Goal: Task Accomplishment & Management: Manage account settings

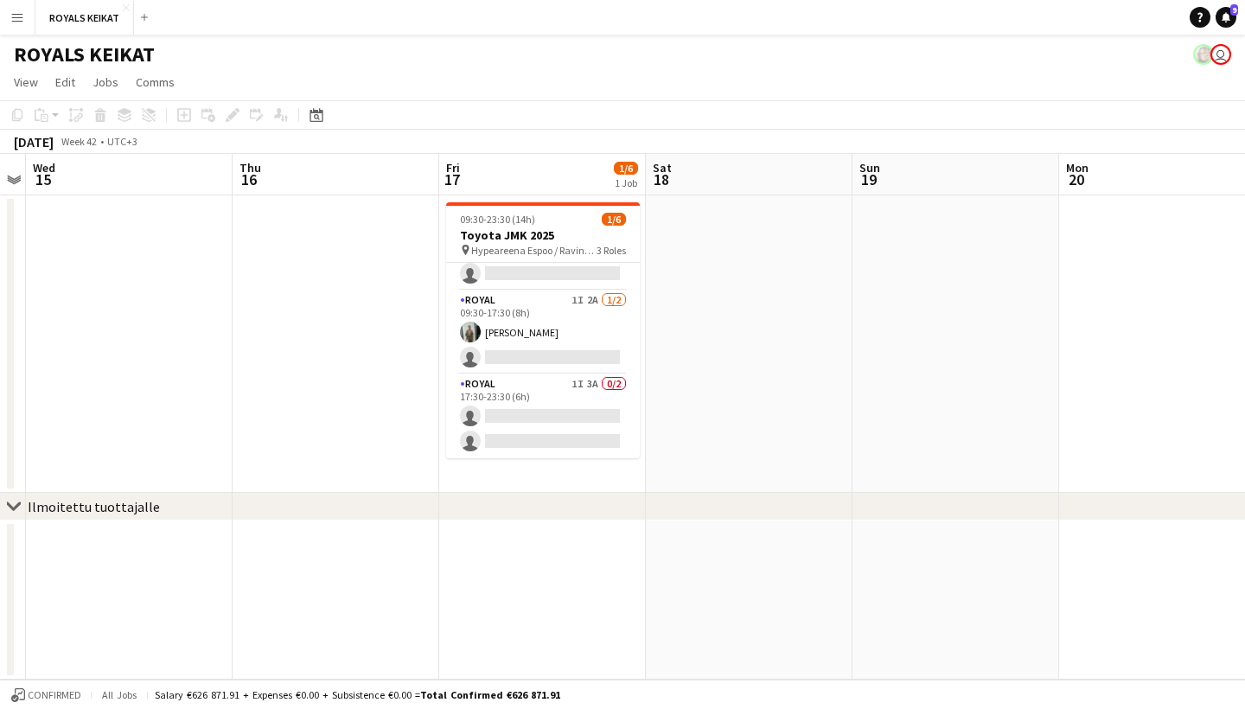
scroll to position [56, 0]
click at [19, 16] on app-icon "Menu" at bounding box center [17, 17] width 14 height 14
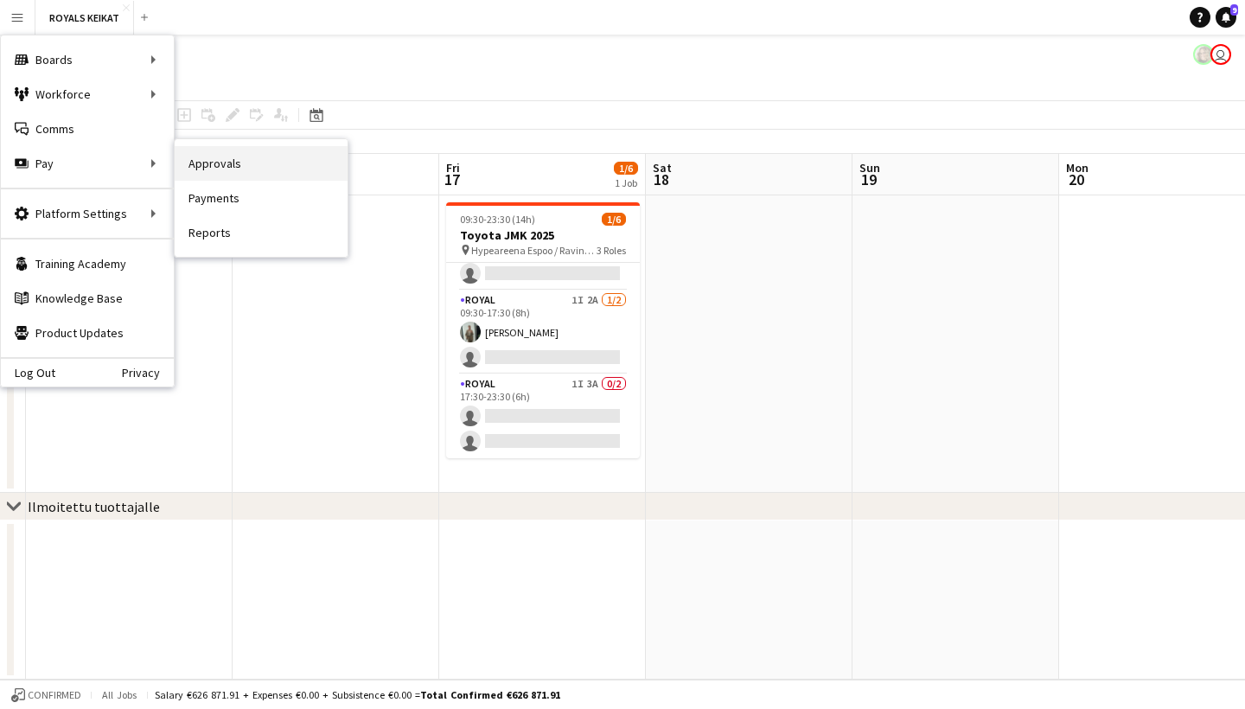
click at [201, 168] on link "Approvals" at bounding box center [261, 163] width 173 height 35
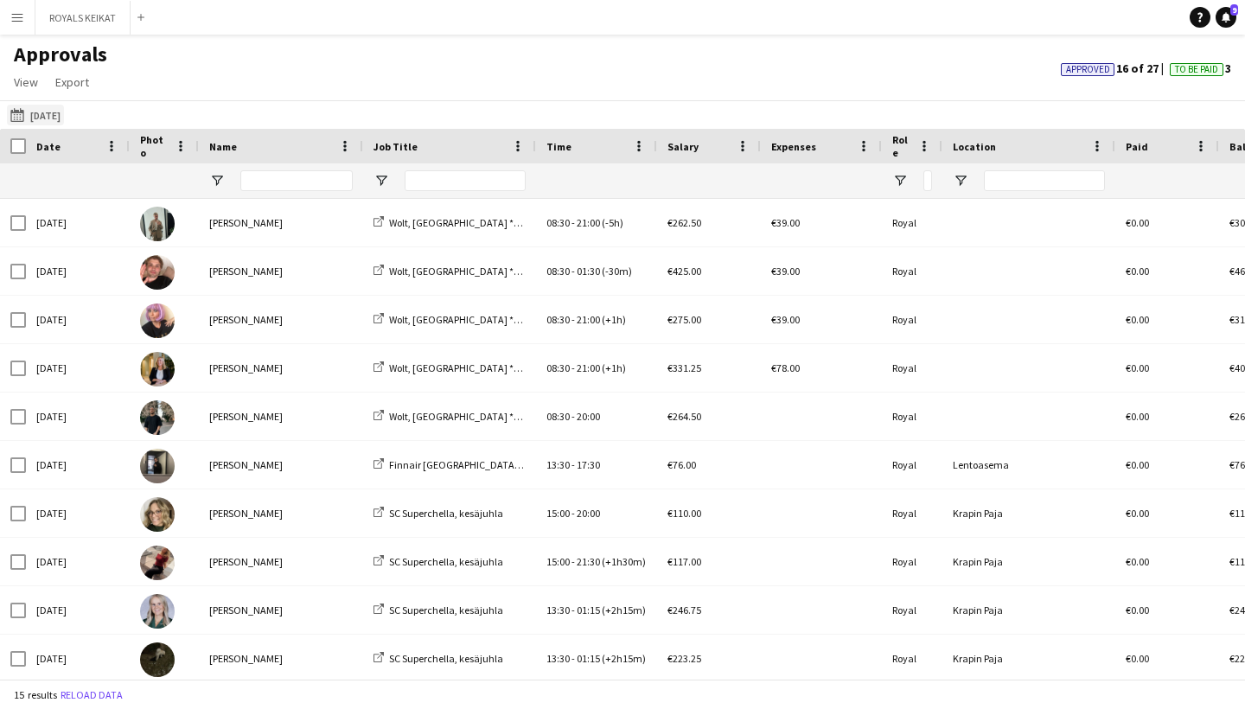
click at [54, 110] on button "[DATE] [DATE]" at bounding box center [35, 115] width 57 height 21
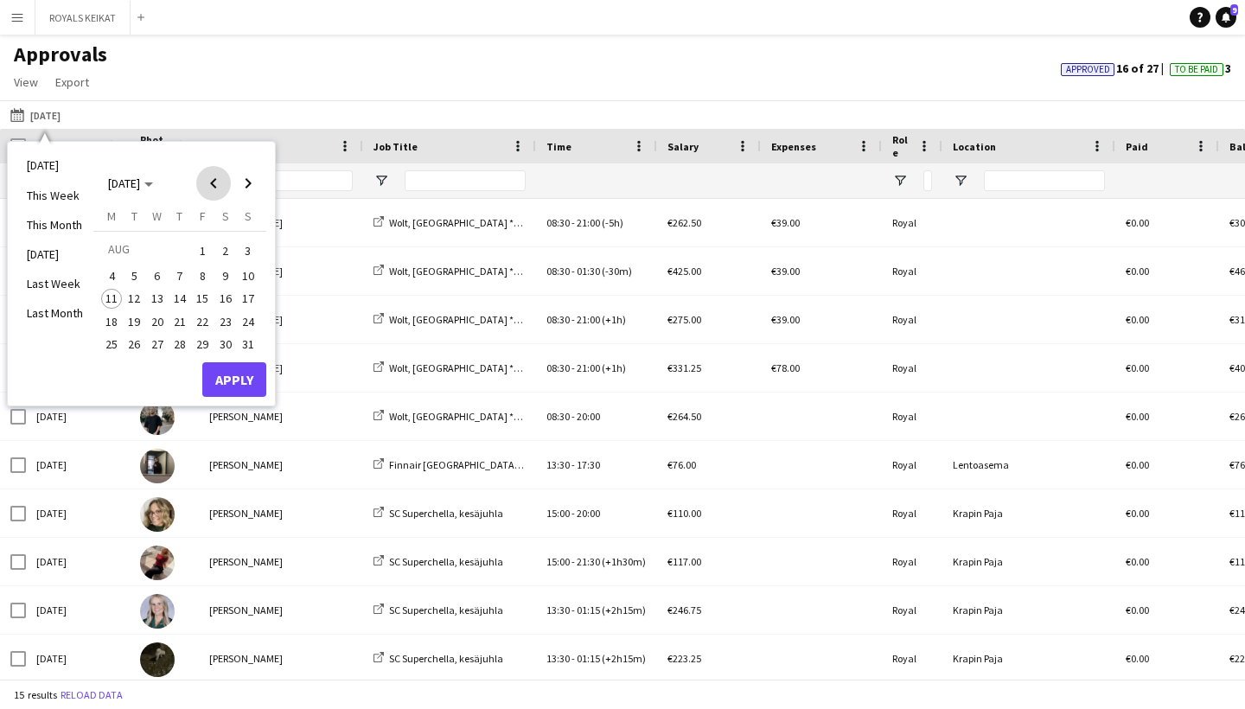
click at [214, 178] on span "Previous month" at bounding box center [213, 183] width 35 height 35
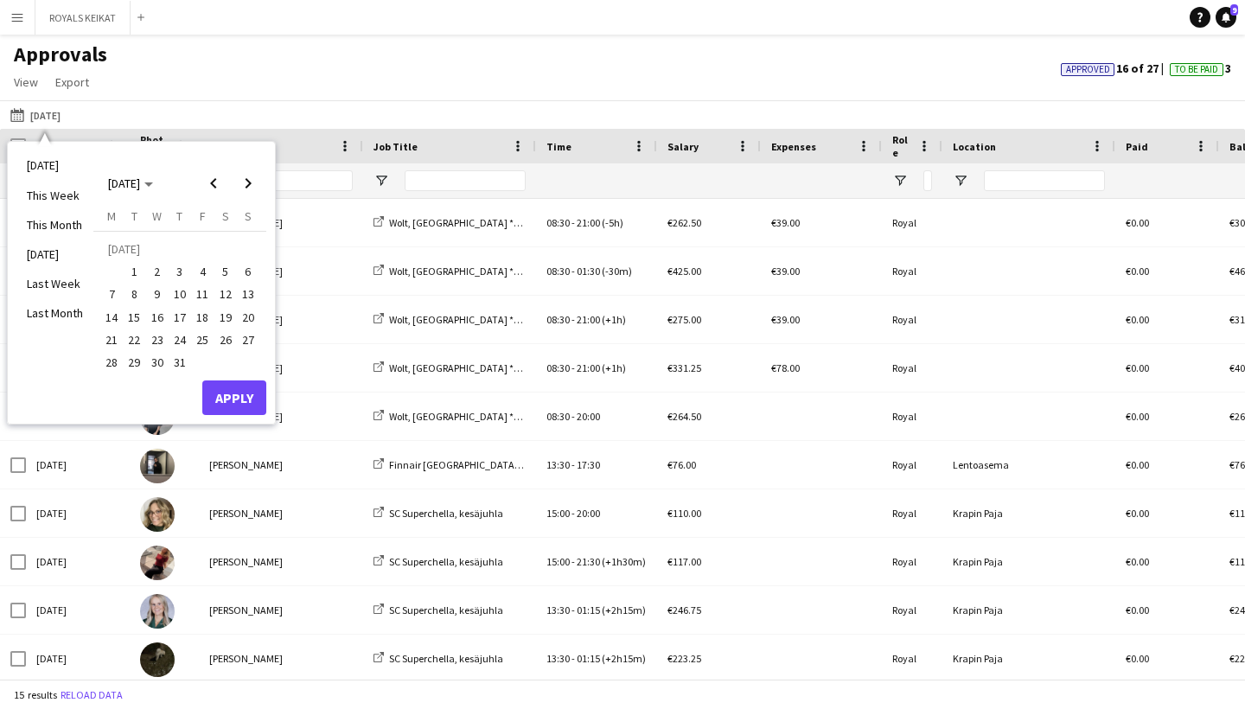
click at [157, 364] on span "30" at bounding box center [157, 362] width 21 height 21
click at [244, 402] on button "Apply" at bounding box center [234, 397] width 64 height 35
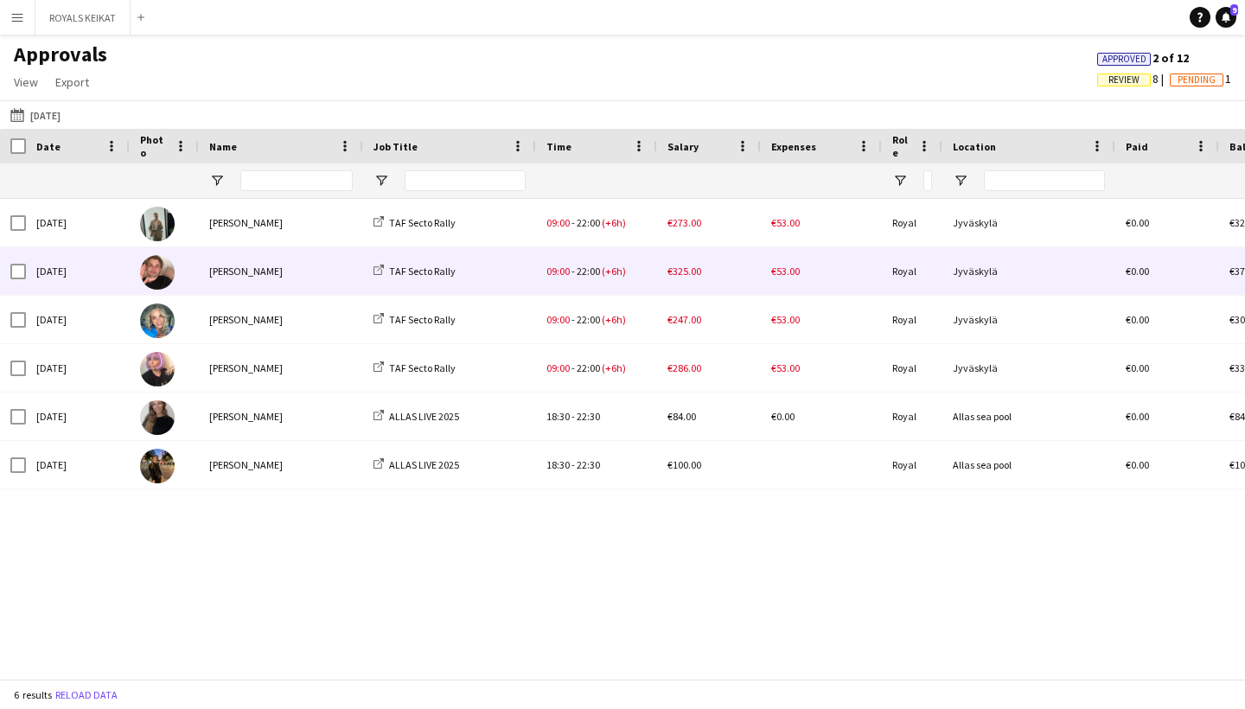
click at [335, 282] on div "[PERSON_NAME]" at bounding box center [281, 271] width 164 height 48
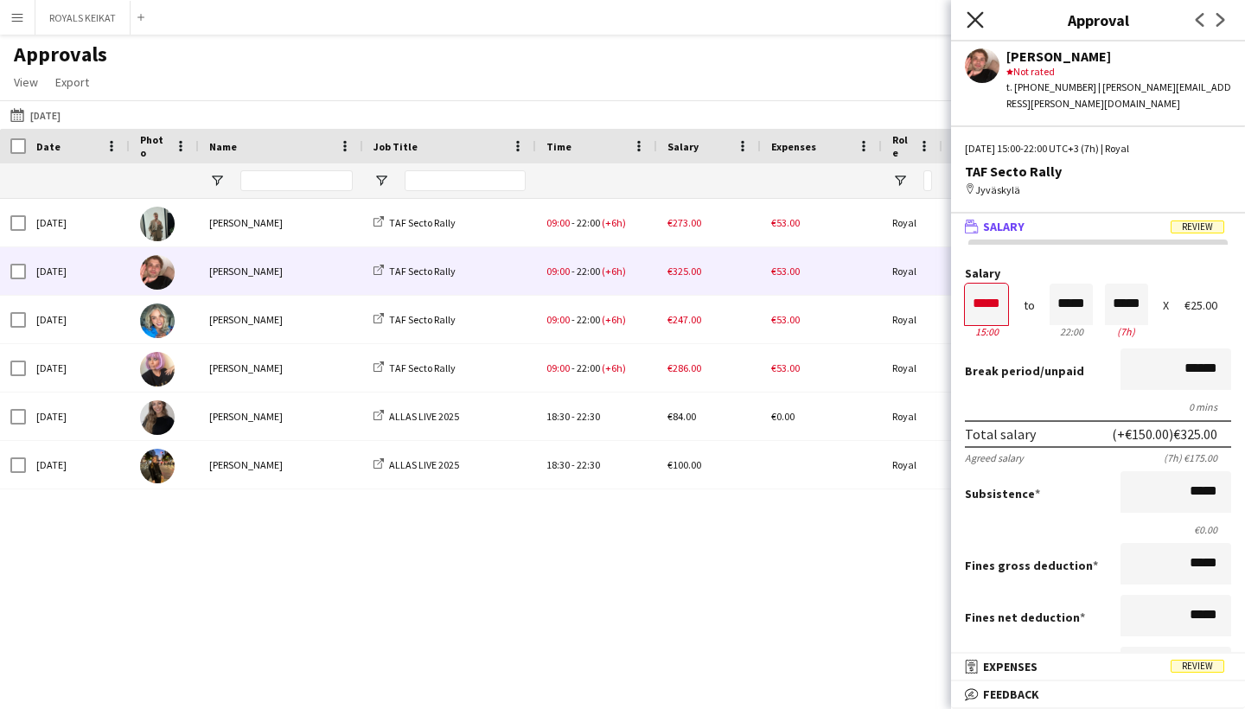
click at [975, 21] on icon at bounding box center [975, 19] width 16 height 16
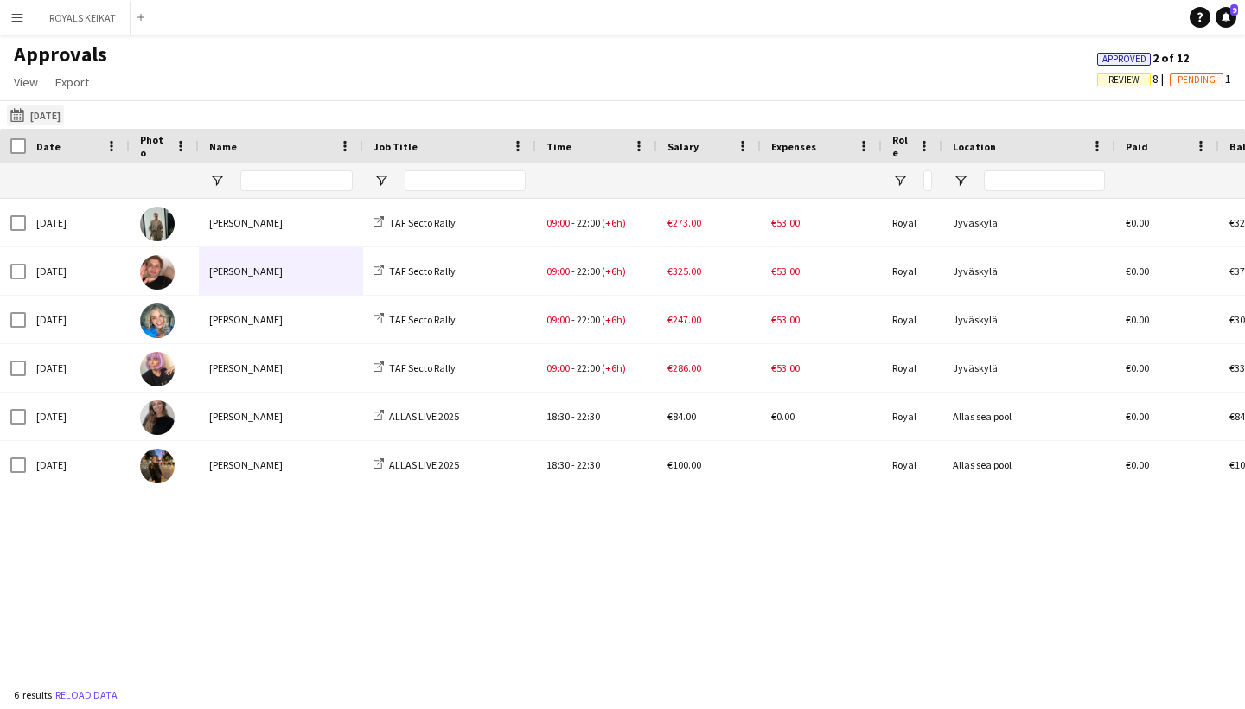
click at [42, 118] on button "[DATE] [DATE]" at bounding box center [35, 115] width 57 height 21
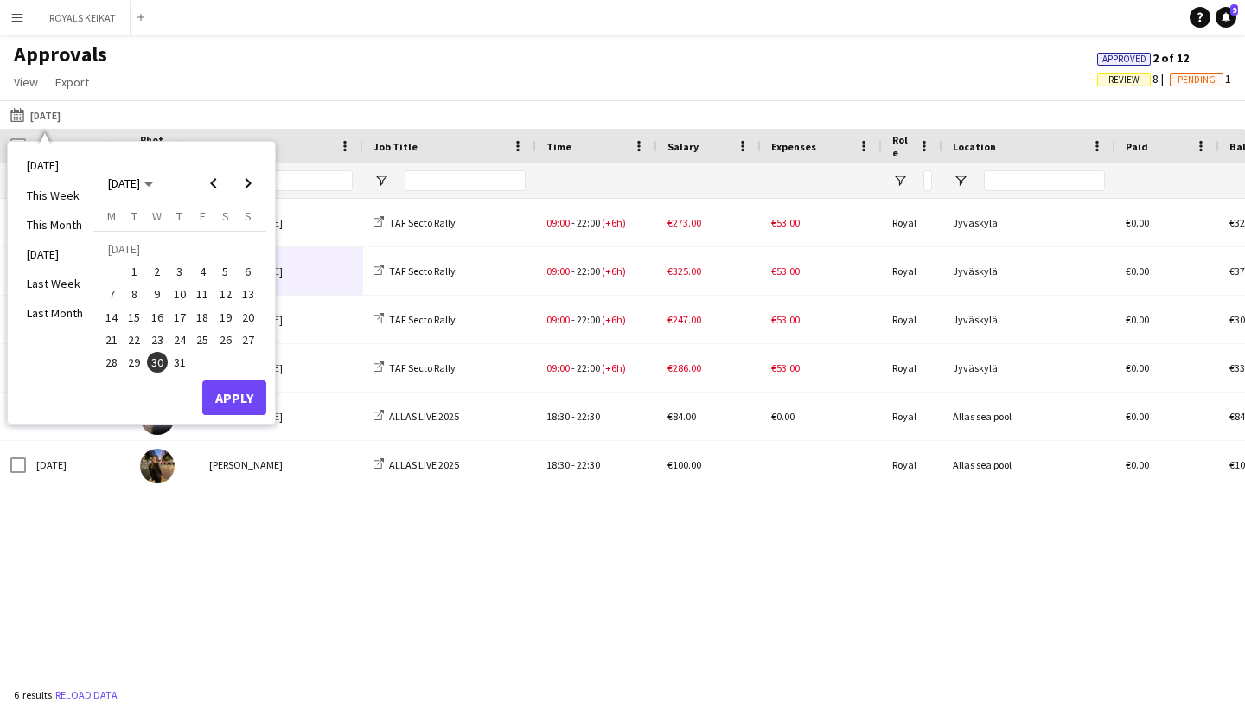
click at [177, 374] on button "31" at bounding box center [180, 362] width 22 height 22
click at [252, 403] on button "Apply" at bounding box center [234, 397] width 64 height 35
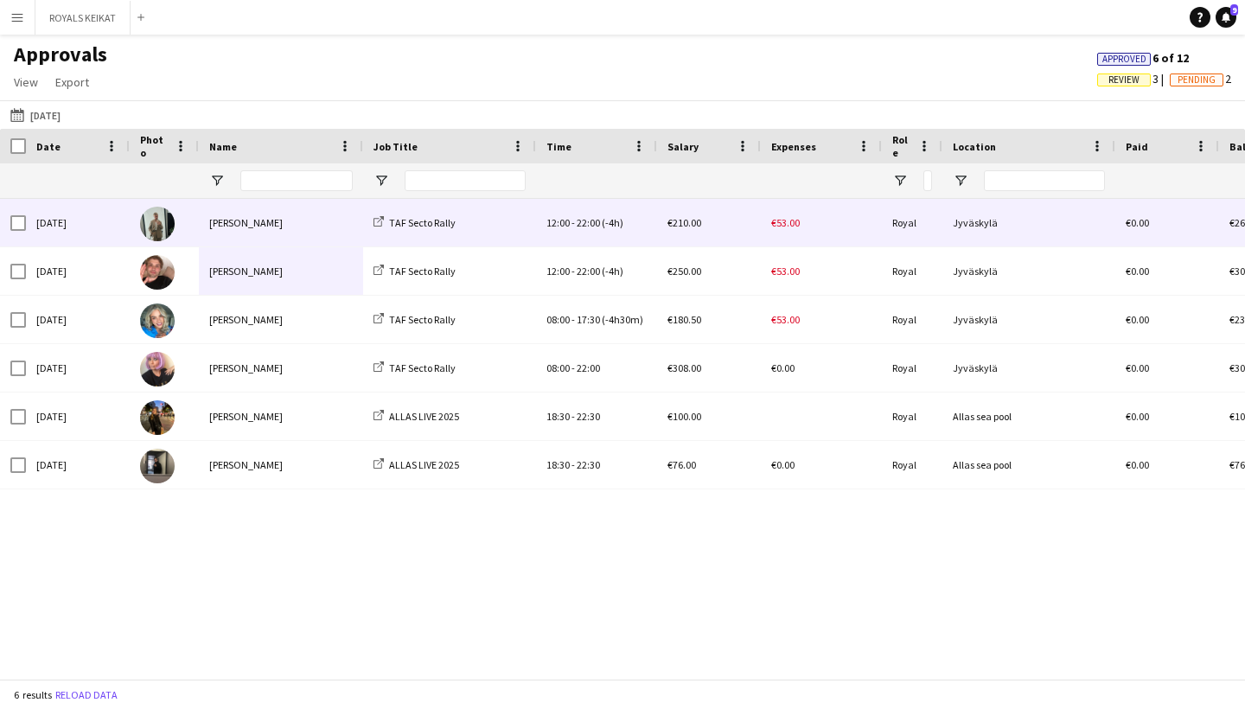
click at [335, 233] on div "[PERSON_NAME]" at bounding box center [281, 223] width 164 height 48
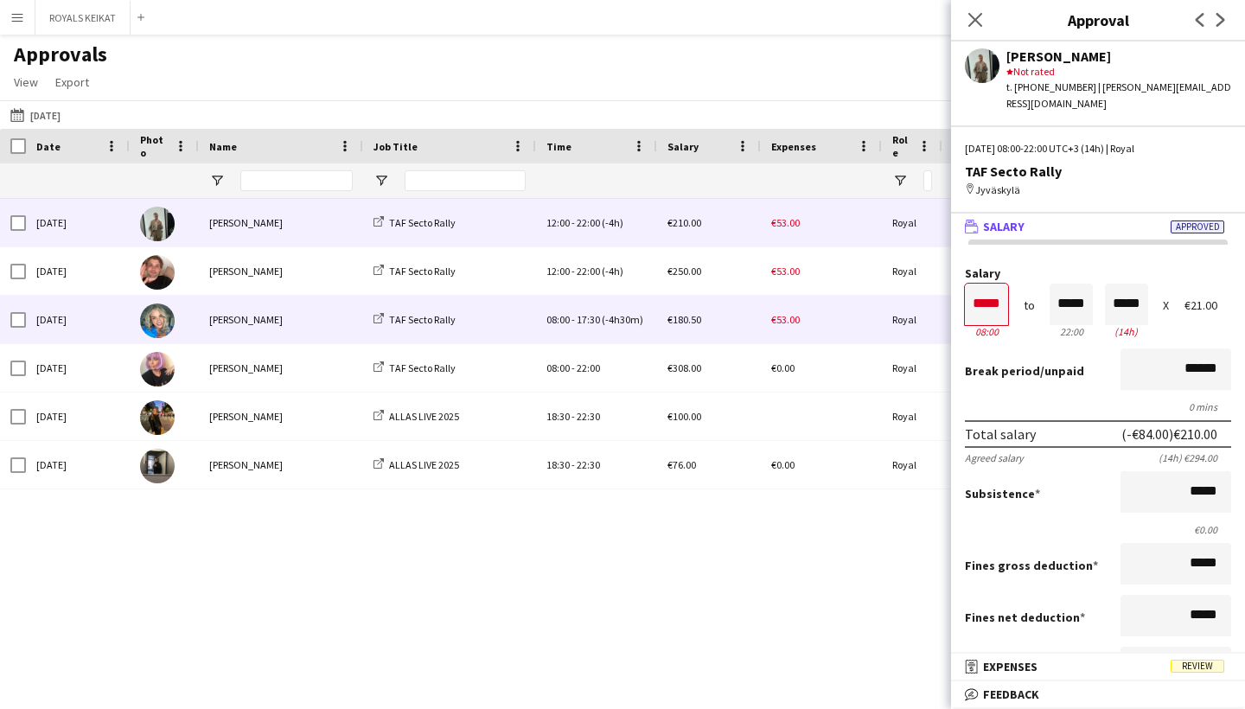
click at [298, 321] on div "[PERSON_NAME]" at bounding box center [281, 320] width 164 height 48
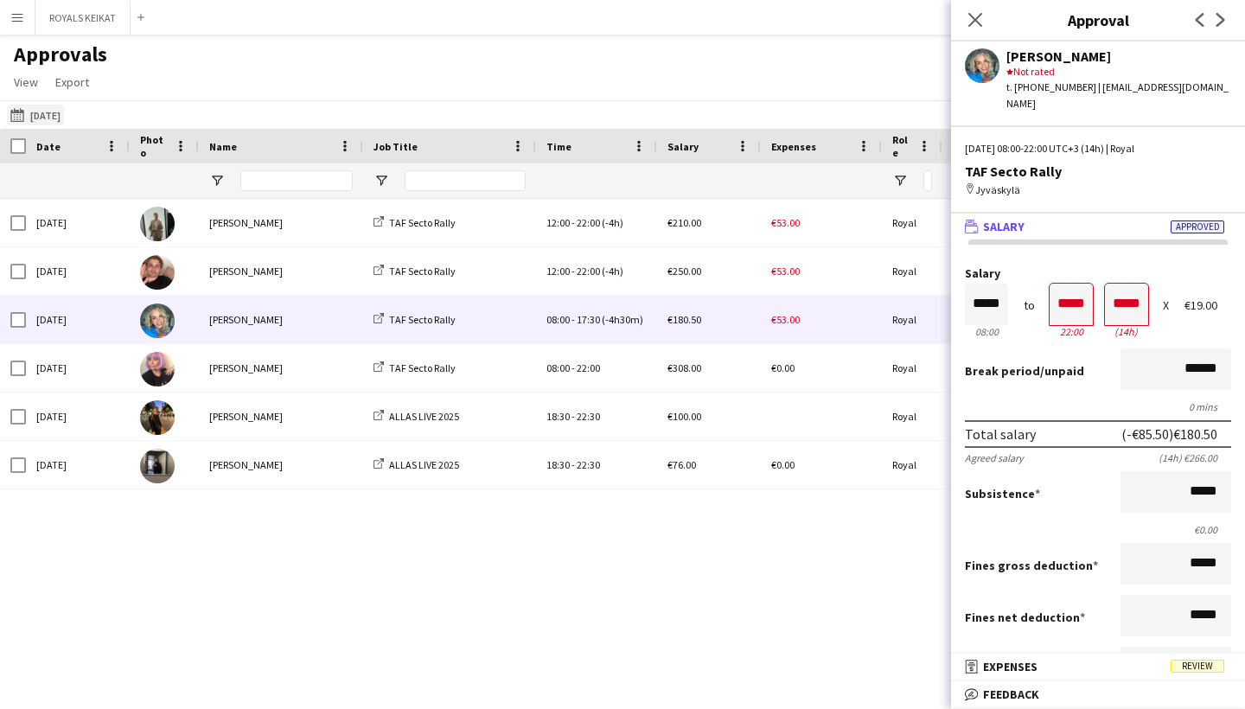
click at [64, 121] on button "[DATE] [DATE]" at bounding box center [35, 115] width 57 height 21
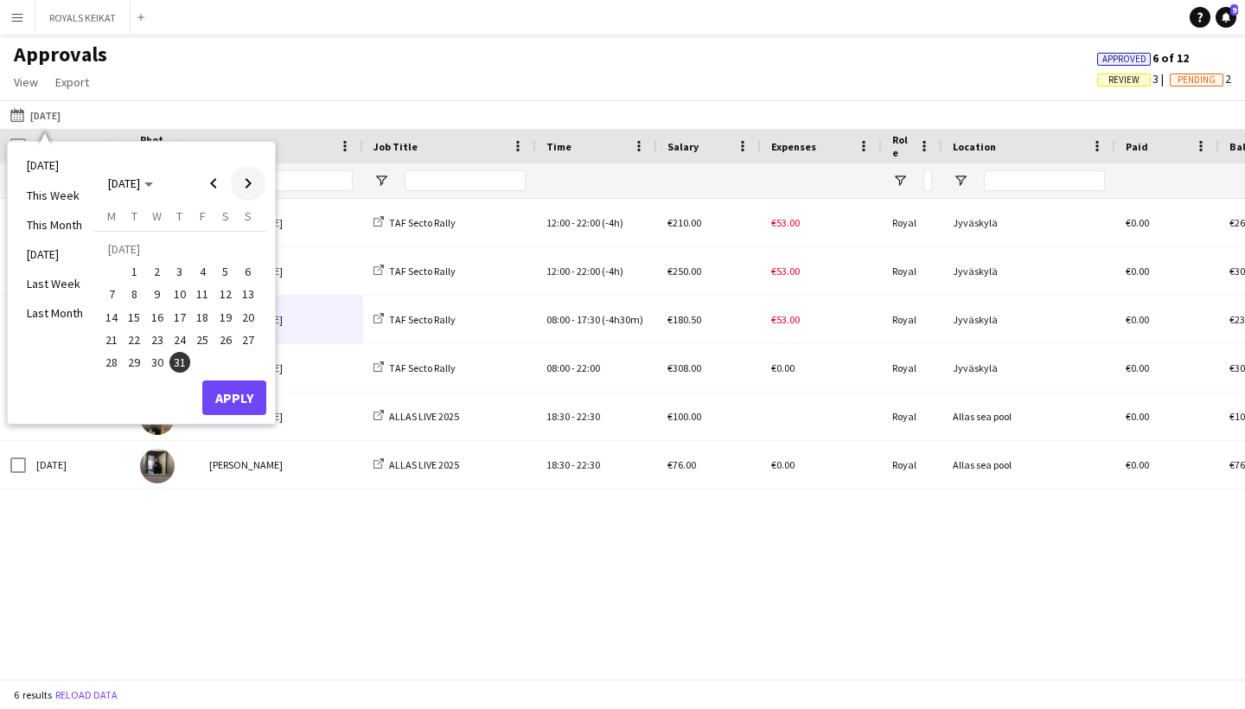
click at [249, 183] on span "Next month" at bounding box center [248, 183] width 35 height 35
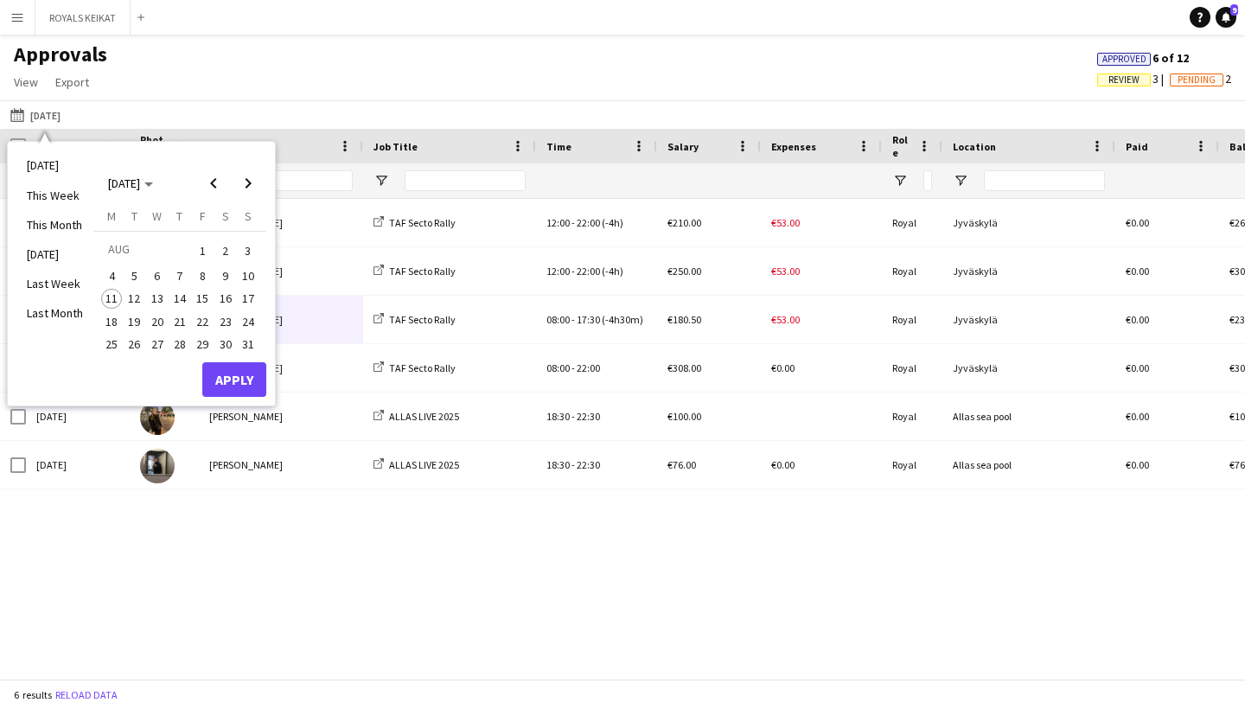
click at [201, 253] on span "1" at bounding box center [202, 251] width 21 height 24
click at [225, 374] on button "Apply" at bounding box center [234, 379] width 64 height 35
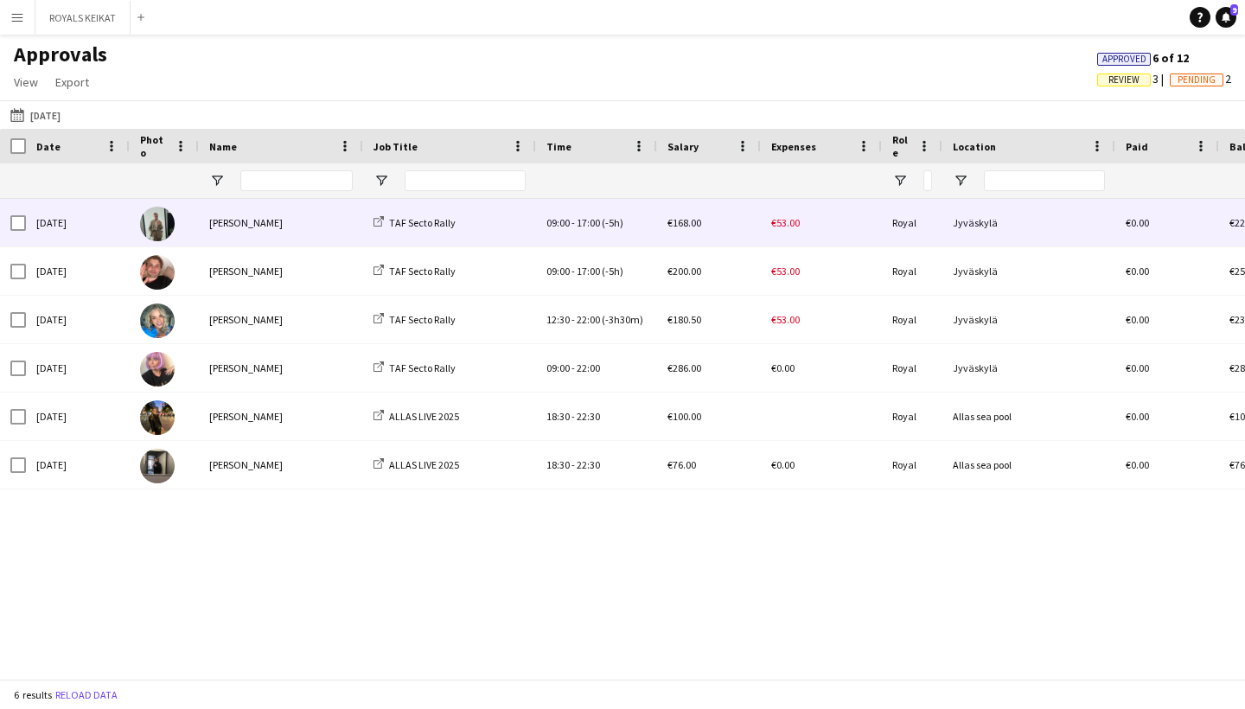
click at [354, 233] on div "[PERSON_NAME]" at bounding box center [281, 223] width 164 height 48
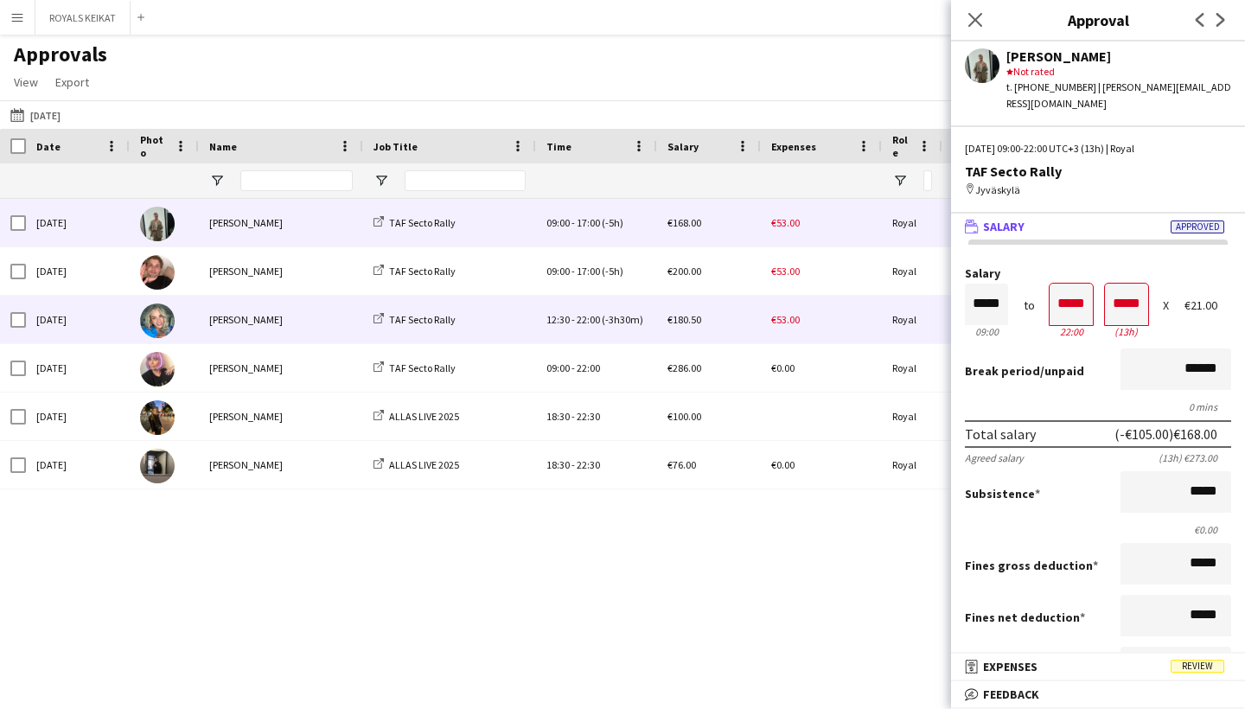
click at [523, 323] on div "TAF Secto Rally" at bounding box center [449, 320] width 173 height 48
click at [302, 335] on div "[PERSON_NAME]" at bounding box center [281, 320] width 164 height 48
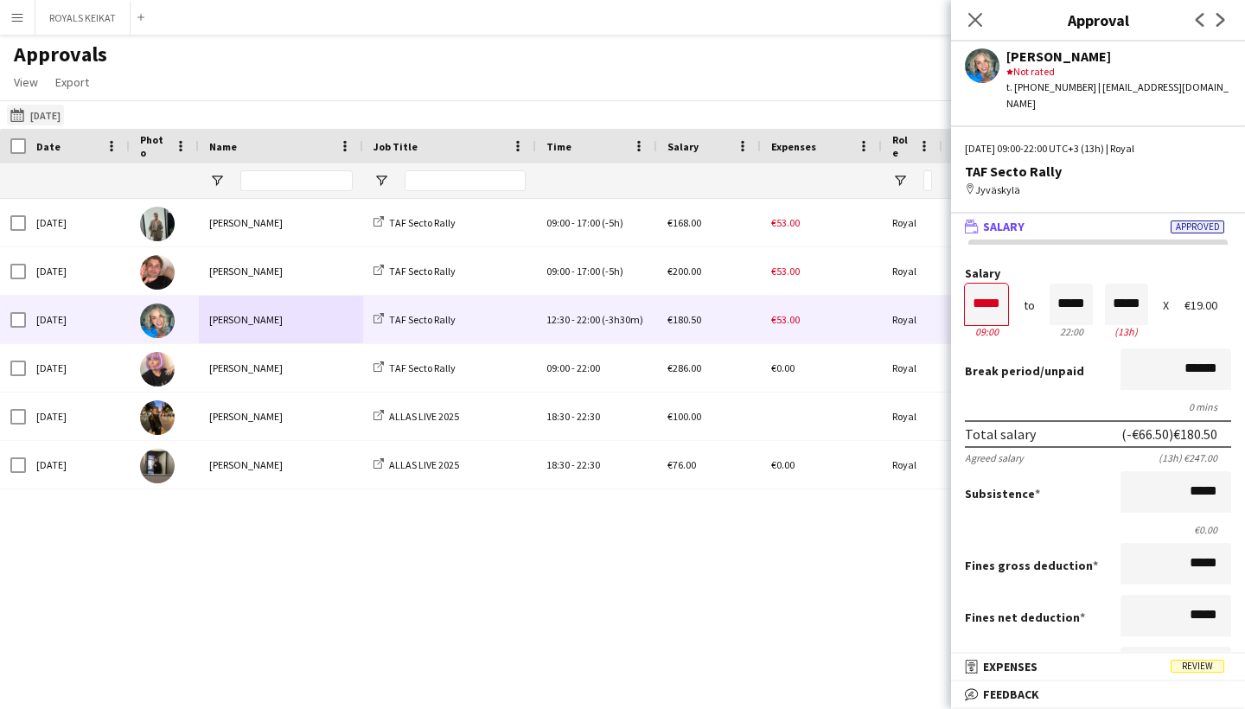
click at [57, 119] on button "[DATE] [DATE]" at bounding box center [35, 115] width 57 height 21
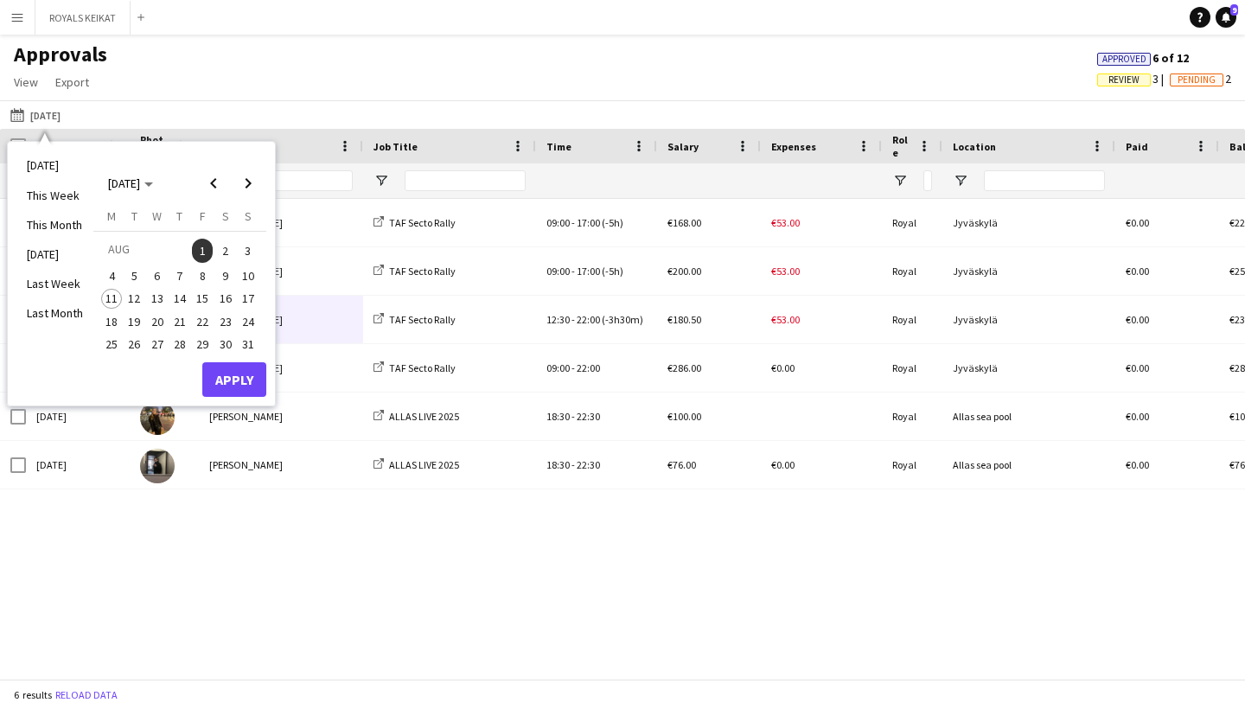
click at [220, 252] on span "2" at bounding box center [225, 251] width 21 height 24
click at [247, 362] on button "Apply" at bounding box center [234, 379] width 64 height 35
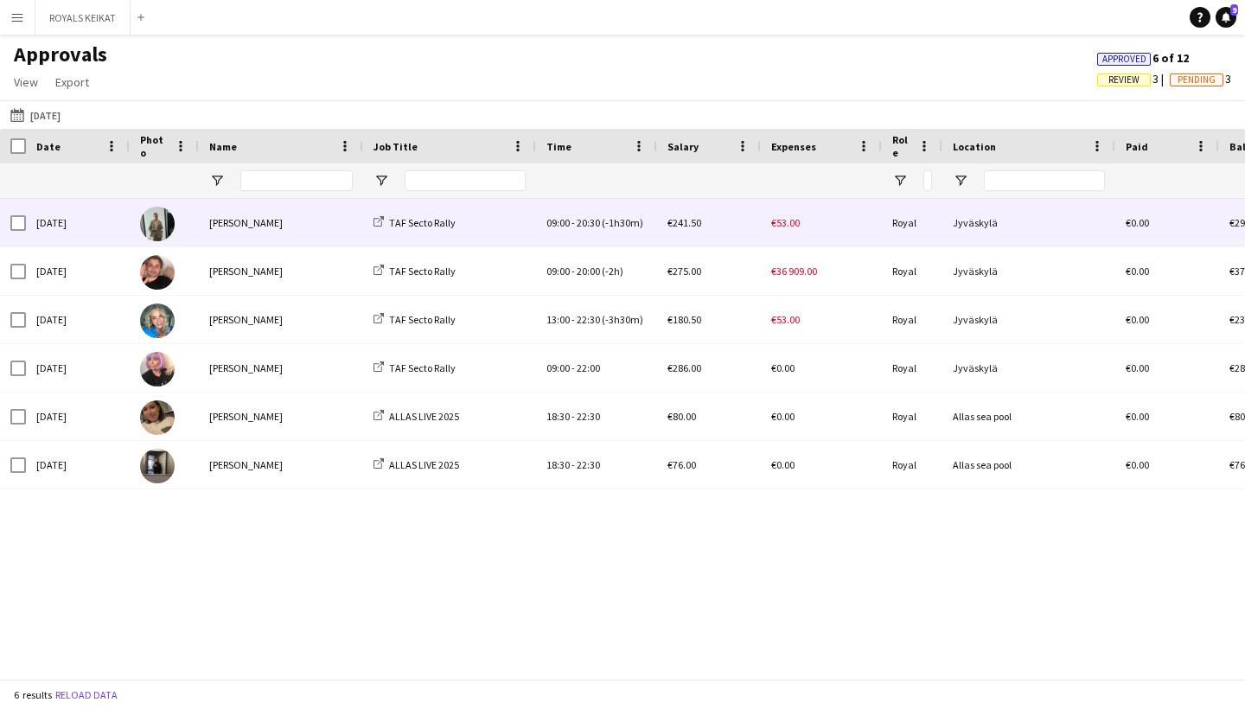
click at [271, 229] on div "[PERSON_NAME]" at bounding box center [281, 223] width 164 height 48
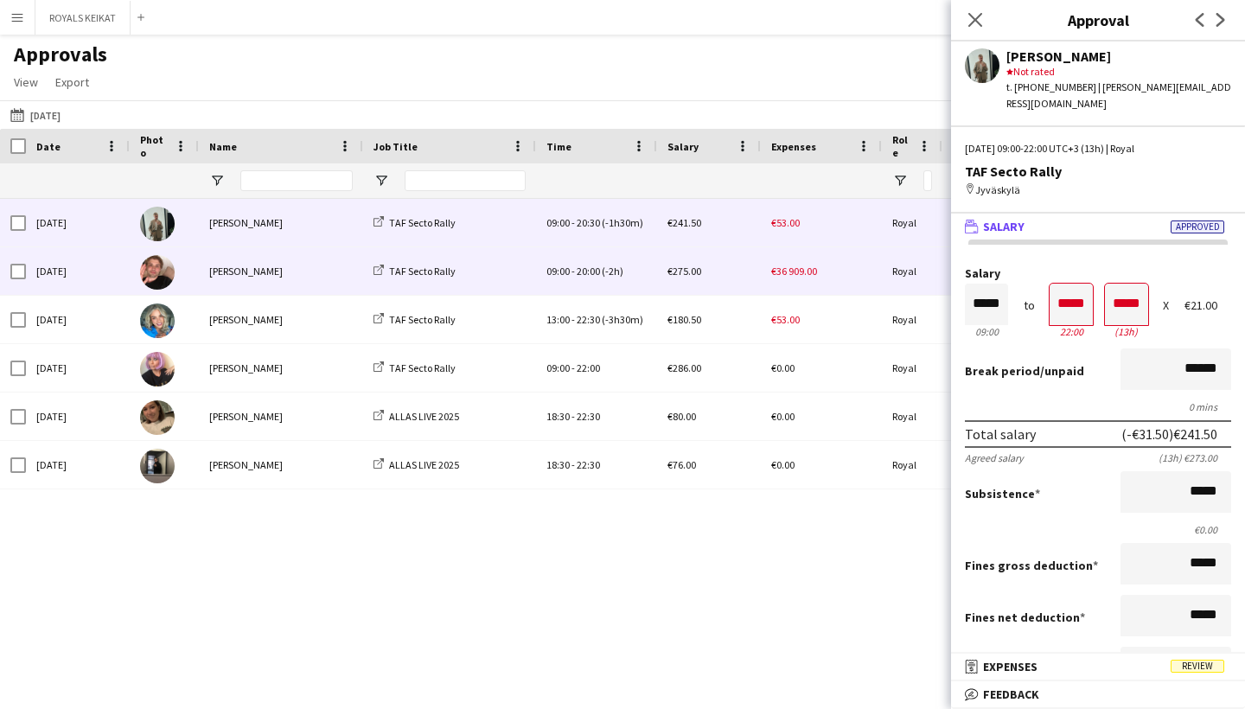
click at [310, 273] on div "[PERSON_NAME]" at bounding box center [281, 271] width 164 height 48
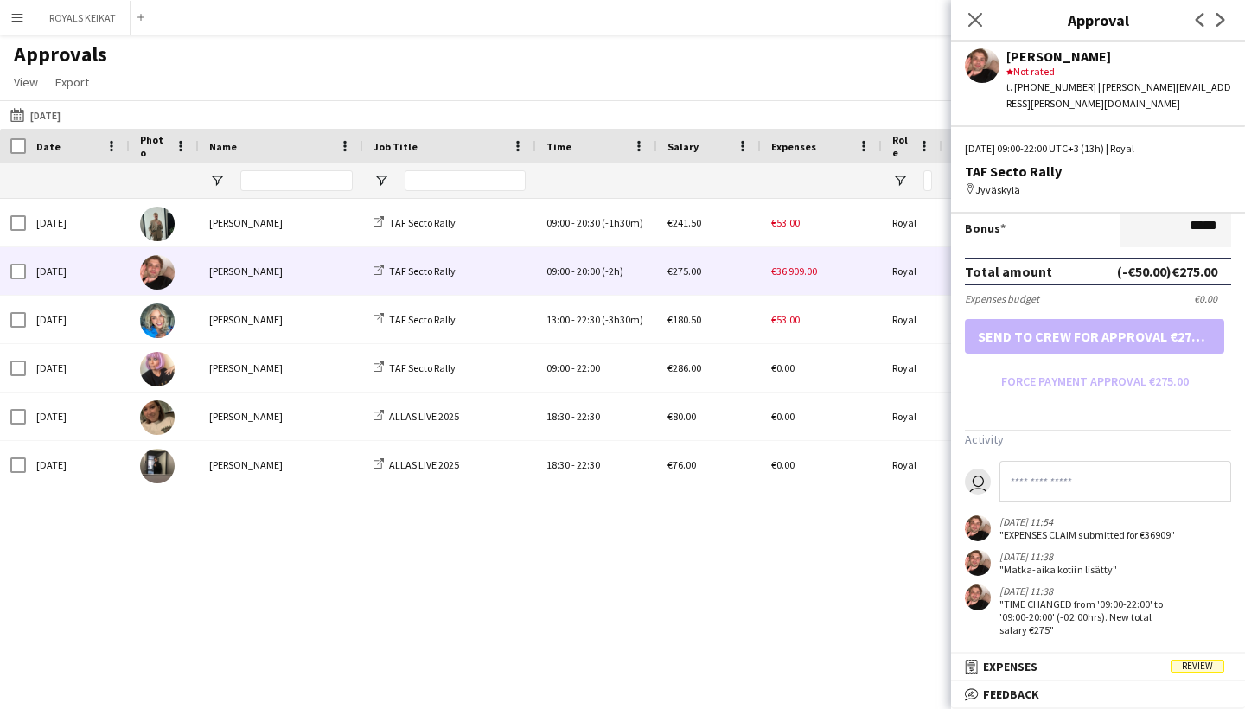
scroll to position [440, 0]
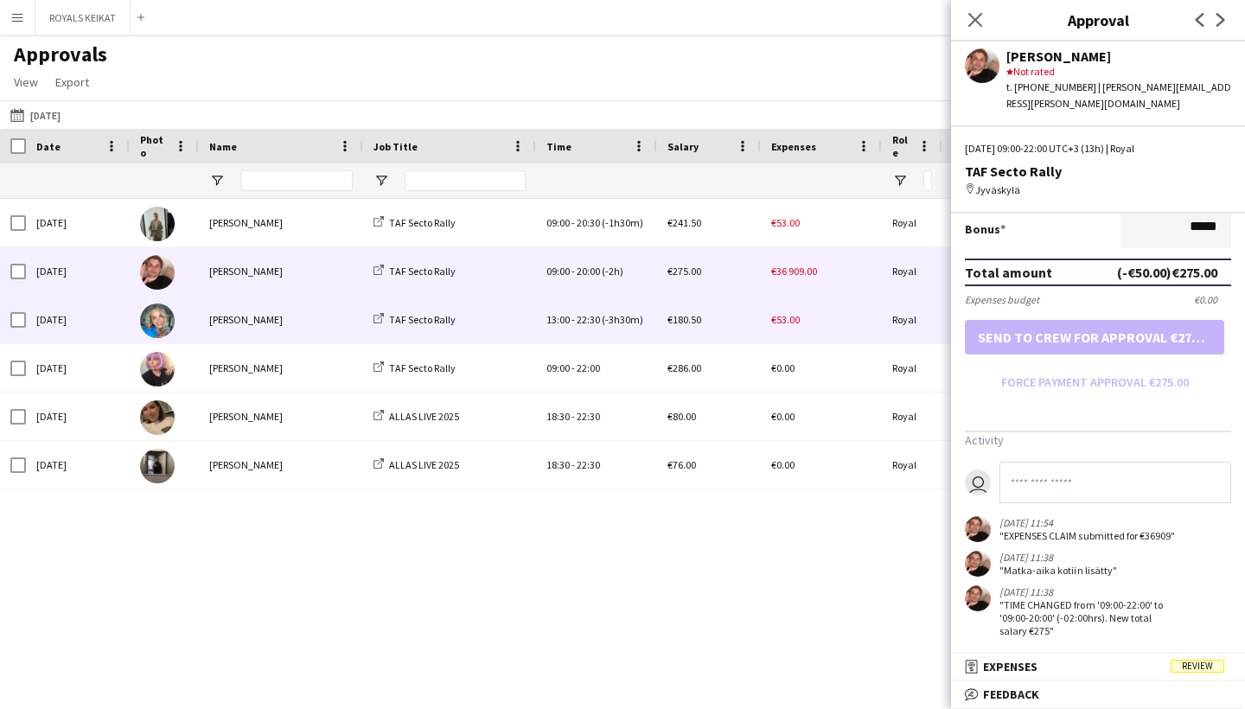
click at [483, 327] on div "TAF Secto Rally" at bounding box center [449, 320] width 173 height 48
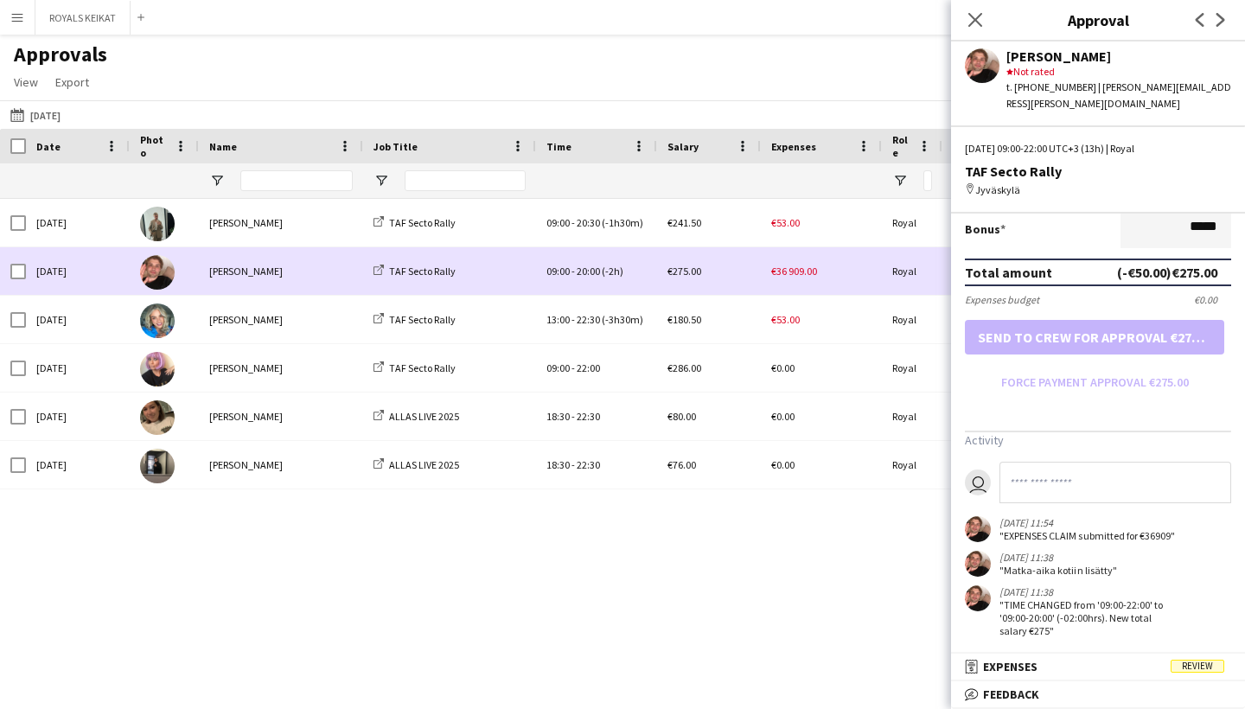
click at [505, 271] on div "TAF Secto Rally" at bounding box center [449, 271] width 173 height 48
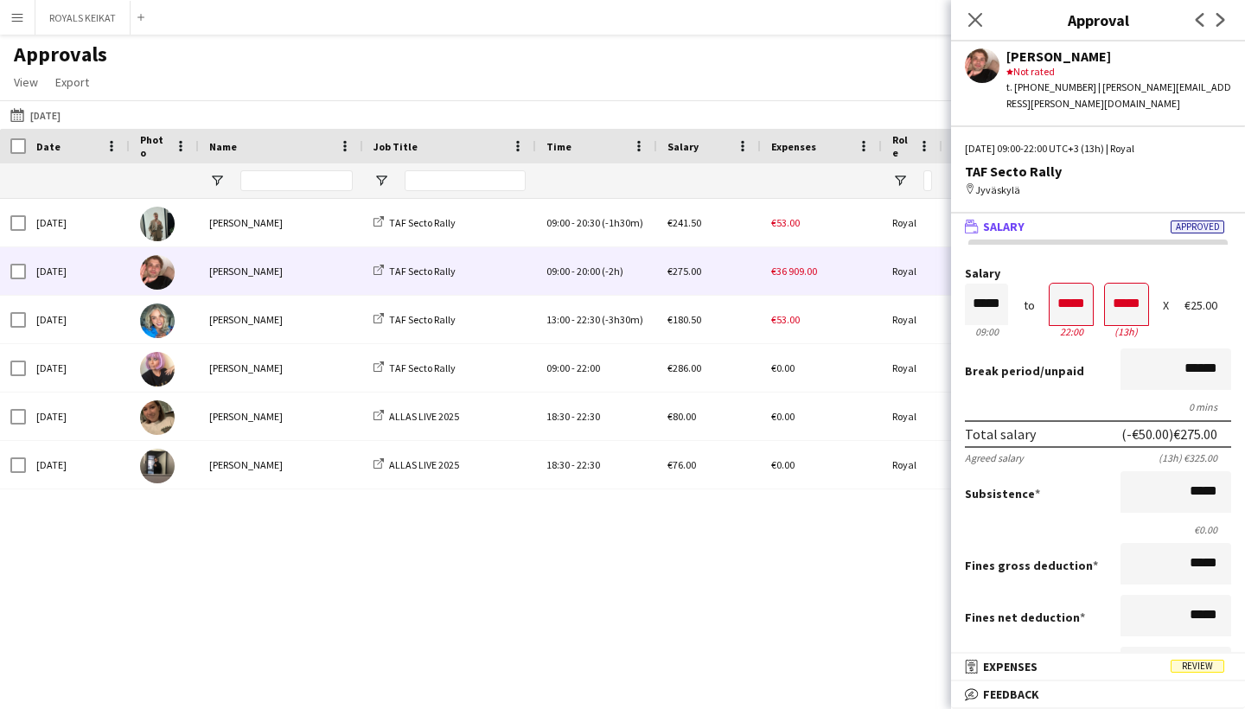
scroll to position [9, 0]
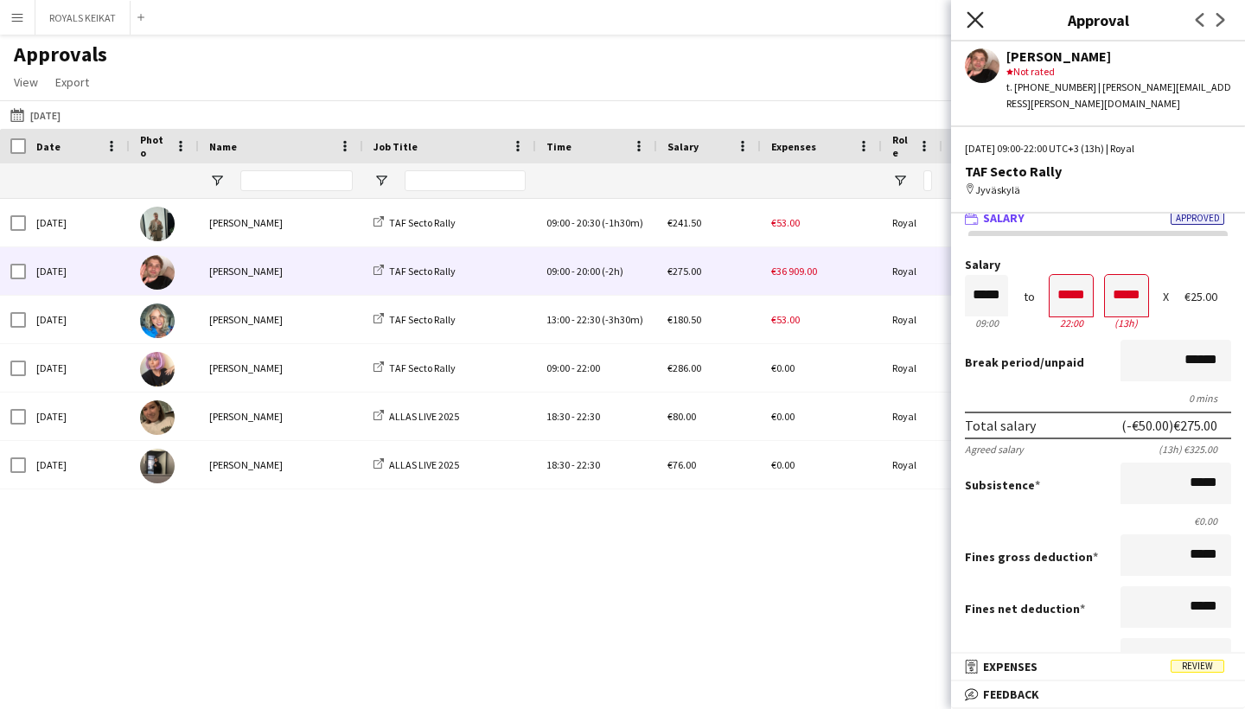
click at [980, 17] on icon "Close pop-in" at bounding box center [975, 19] width 16 height 16
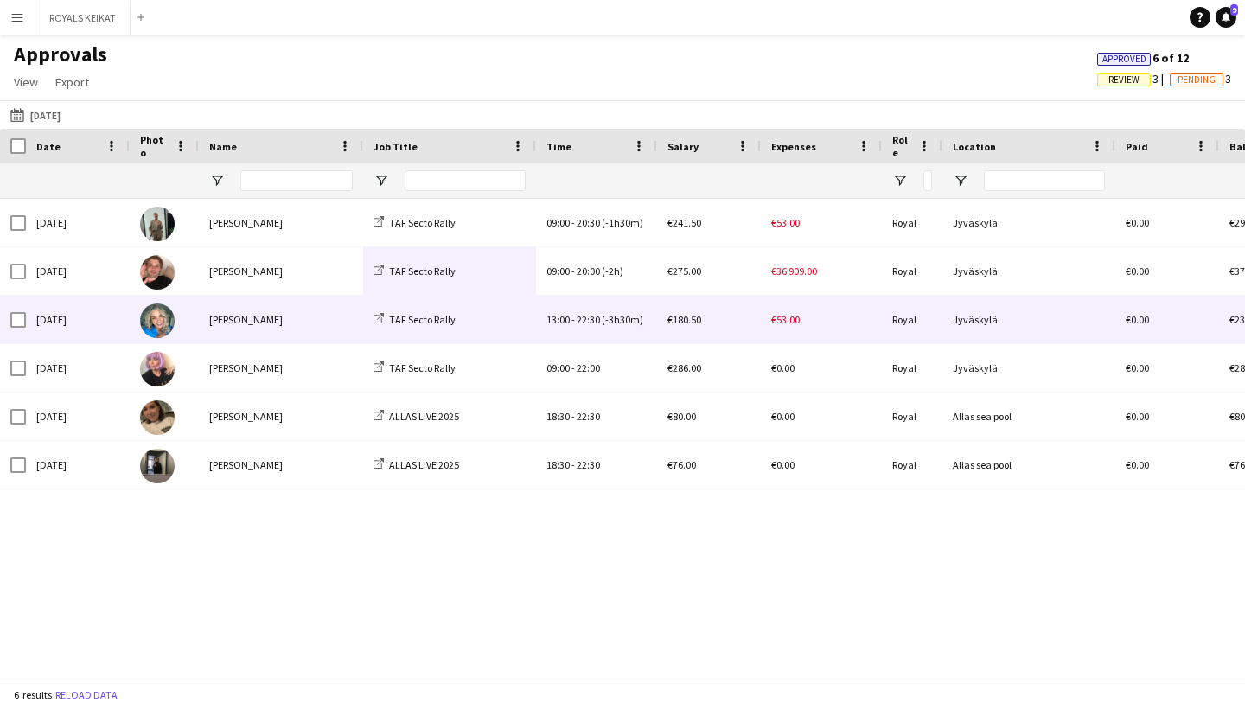
click at [329, 311] on div "[PERSON_NAME]" at bounding box center [281, 320] width 164 height 48
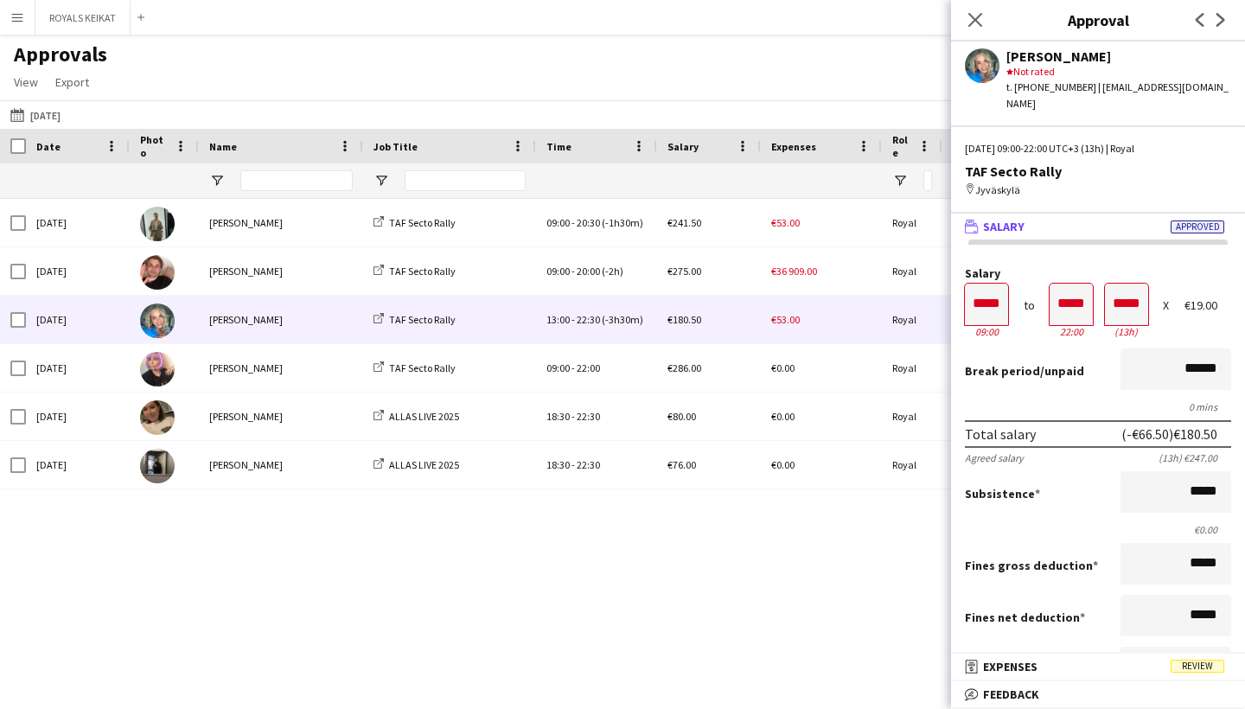
scroll to position [0, 0]
click at [979, 18] on icon "Close pop-in" at bounding box center [975, 19] width 16 height 16
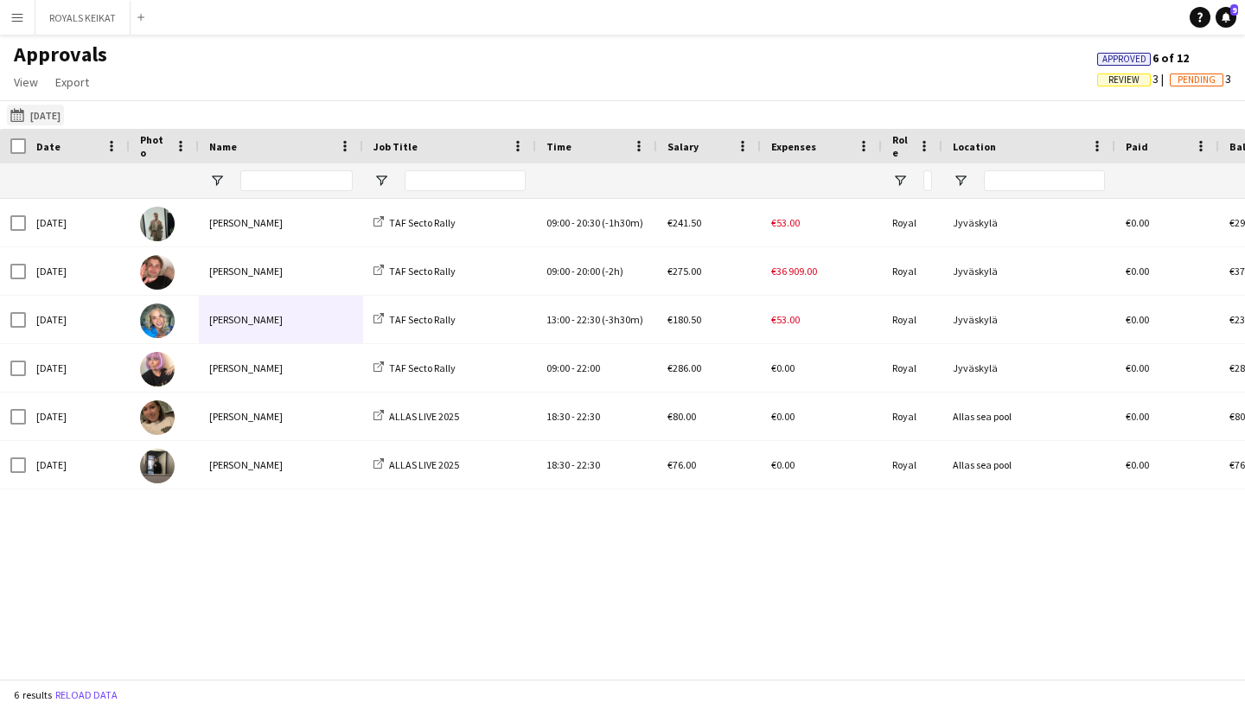
click at [61, 122] on button "[DATE] [DATE]" at bounding box center [35, 115] width 57 height 21
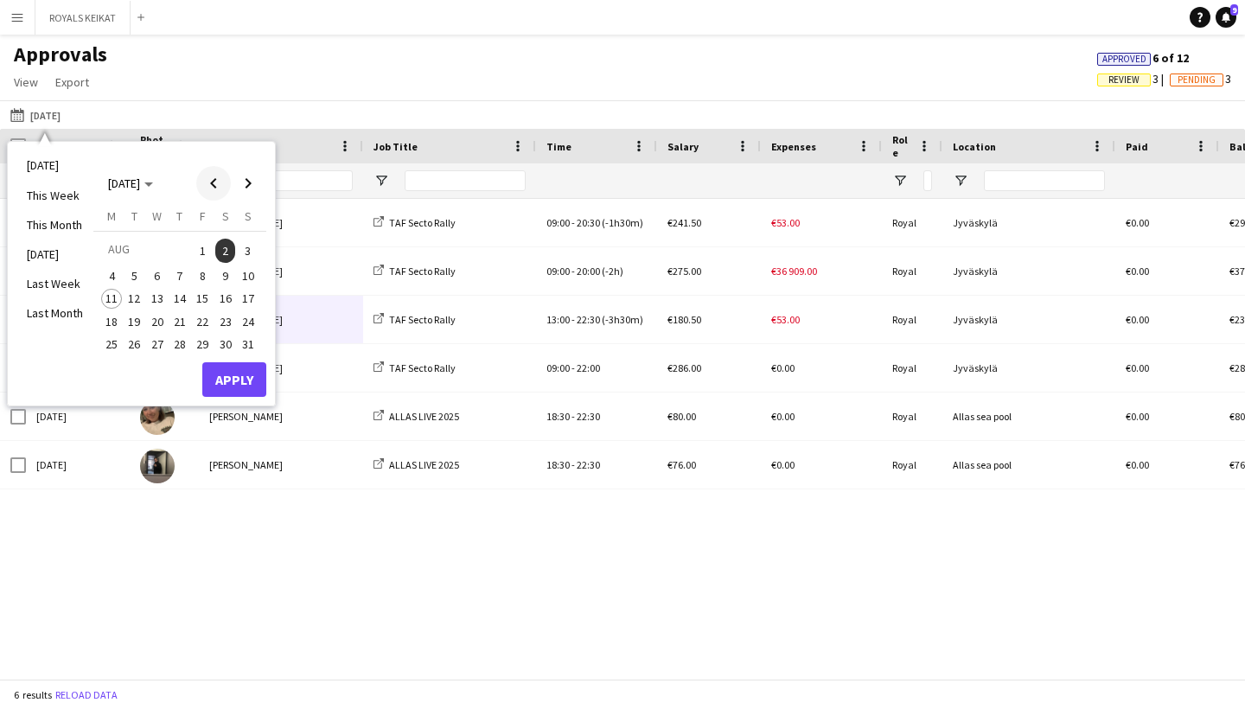
click at [212, 190] on span "Previous month" at bounding box center [213, 183] width 35 height 35
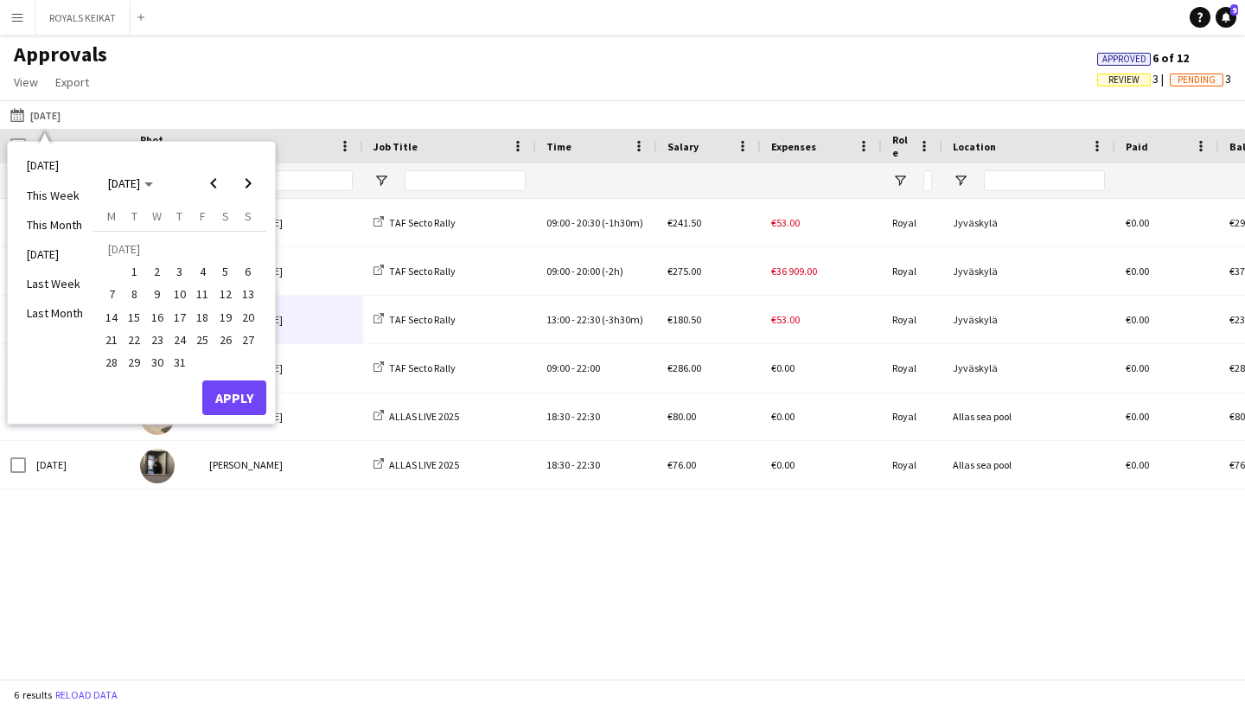
click at [160, 361] on span "30" at bounding box center [157, 362] width 21 height 21
click at [244, 392] on button "Apply" at bounding box center [234, 397] width 64 height 35
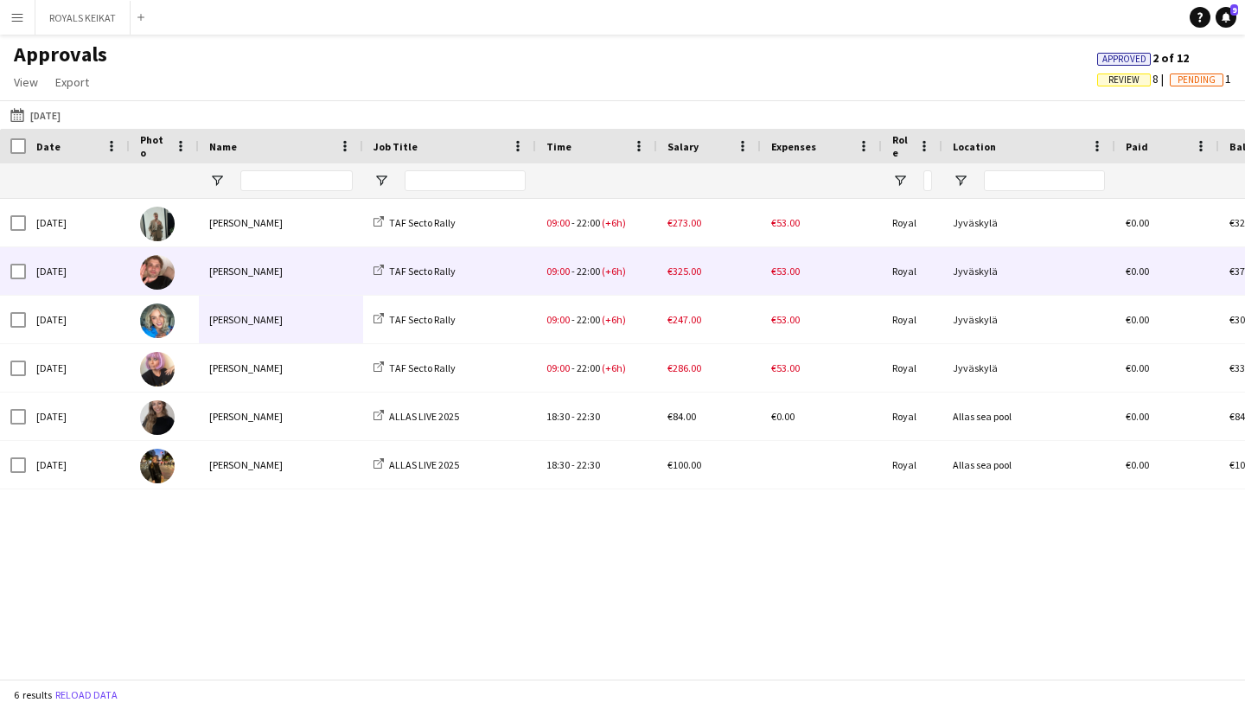
click at [349, 269] on div "[PERSON_NAME]" at bounding box center [281, 271] width 164 height 48
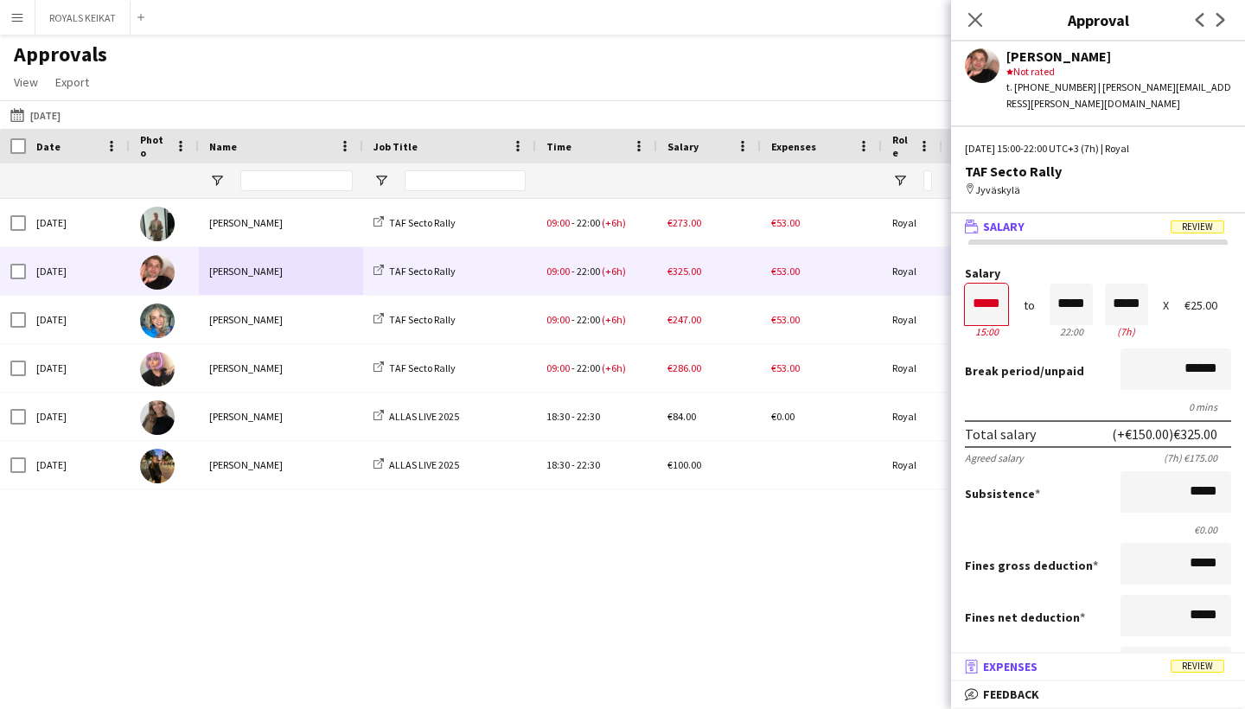
click at [1058, 657] on mat-expansion-panel-header "receipt Expenses Review" at bounding box center [1098, 667] width 294 height 26
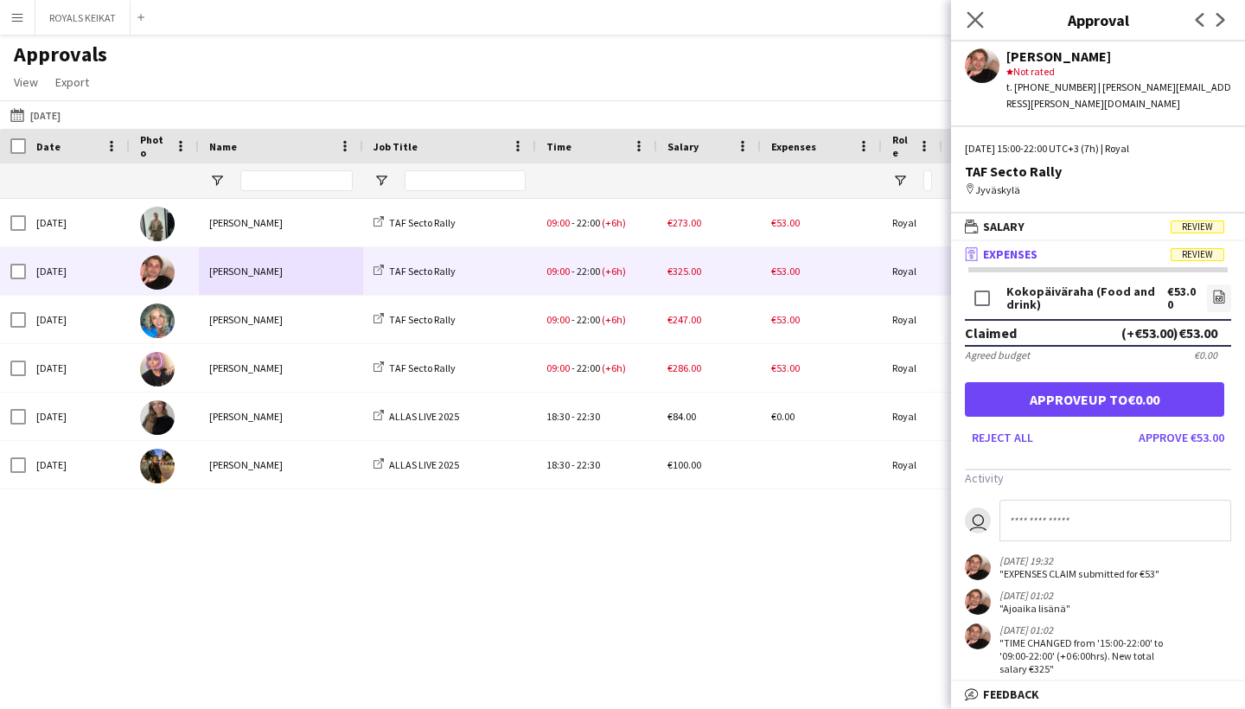
click at [980, 11] on app-icon "Close pop-in" at bounding box center [975, 20] width 25 height 25
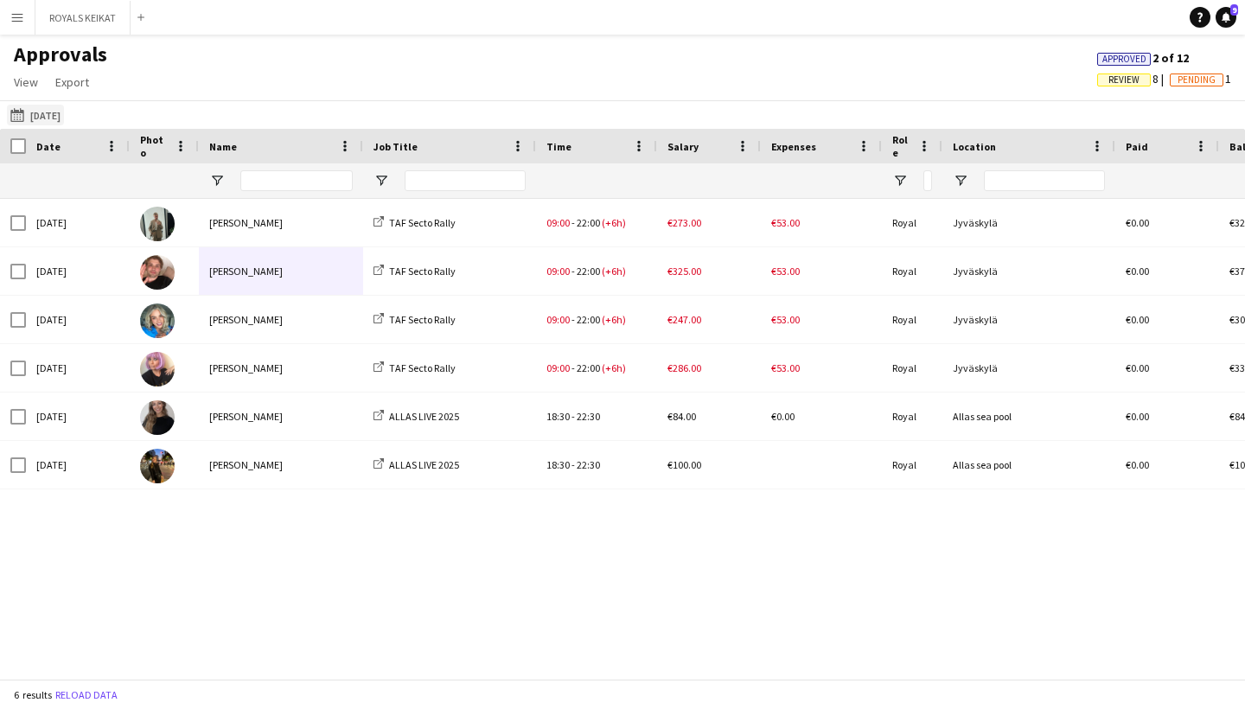
click at [62, 110] on button "[DATE] [DATE]" at bounding box center [35, 115] width 57 height 21
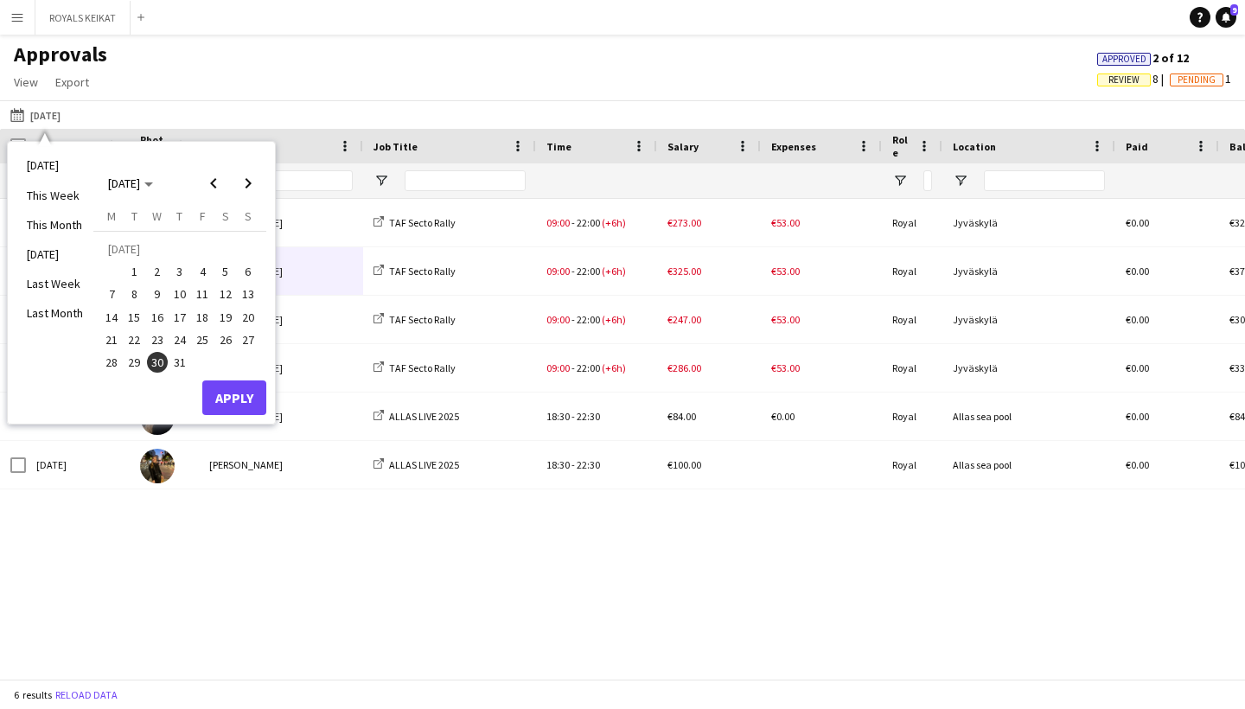
click at [176, 360] on span "31" at bounding box center [179, 362] width 21 height 21
click at [221, 396] on button "Apply" at bounding box center [234, 397] width 64 height 35
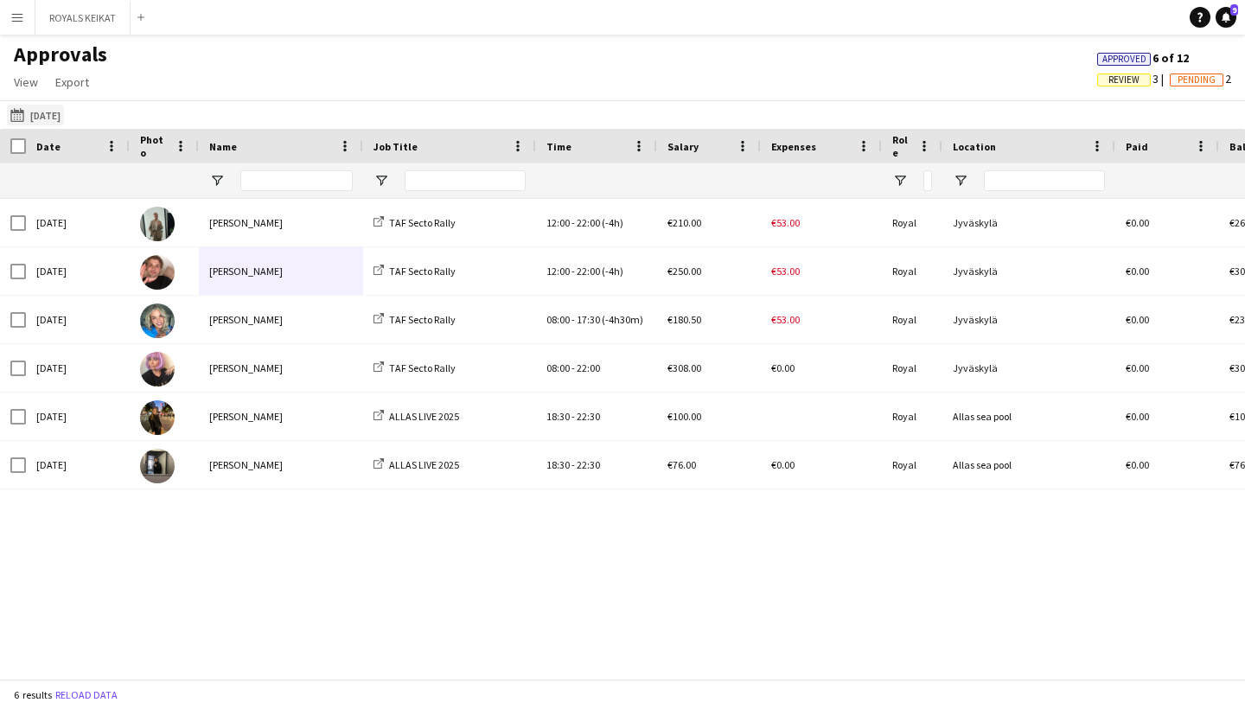
click at [64, 119] on button "[DATE] [DATE]" at bounding box center [35, 115] width 57 height 21
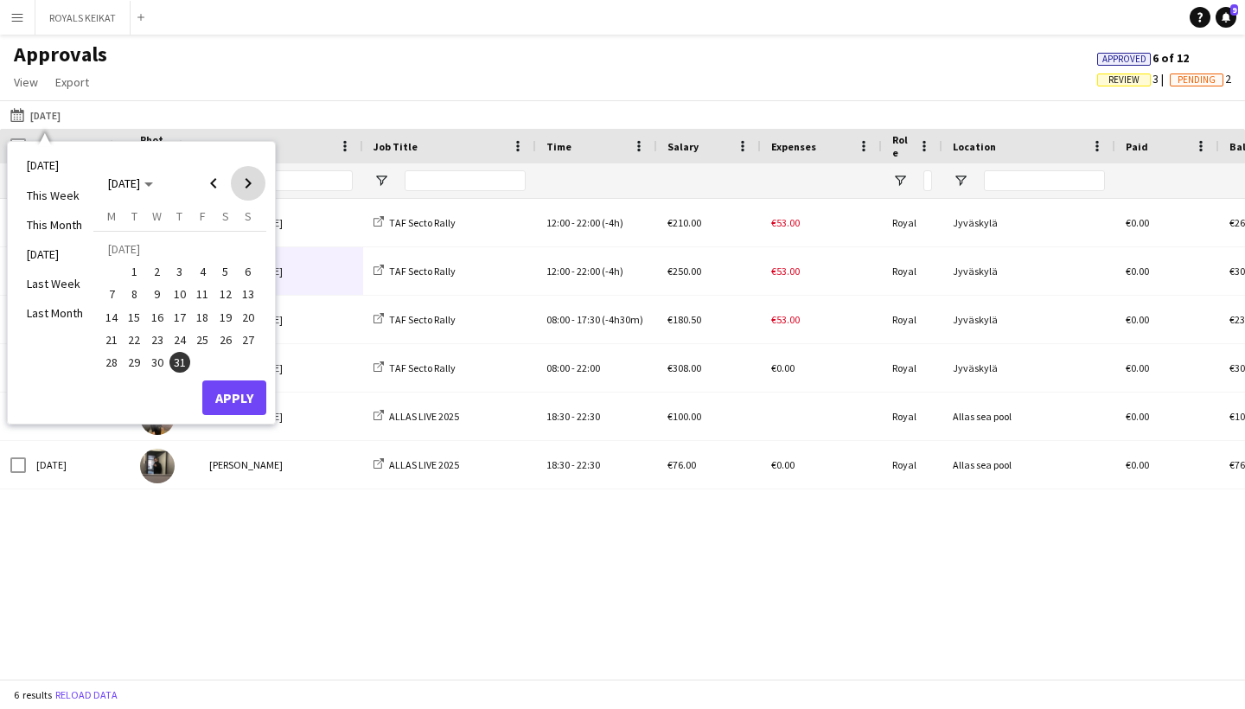
click at [244, 177] on span "Next month" at bounding box center [248, 183] width 35 height 35
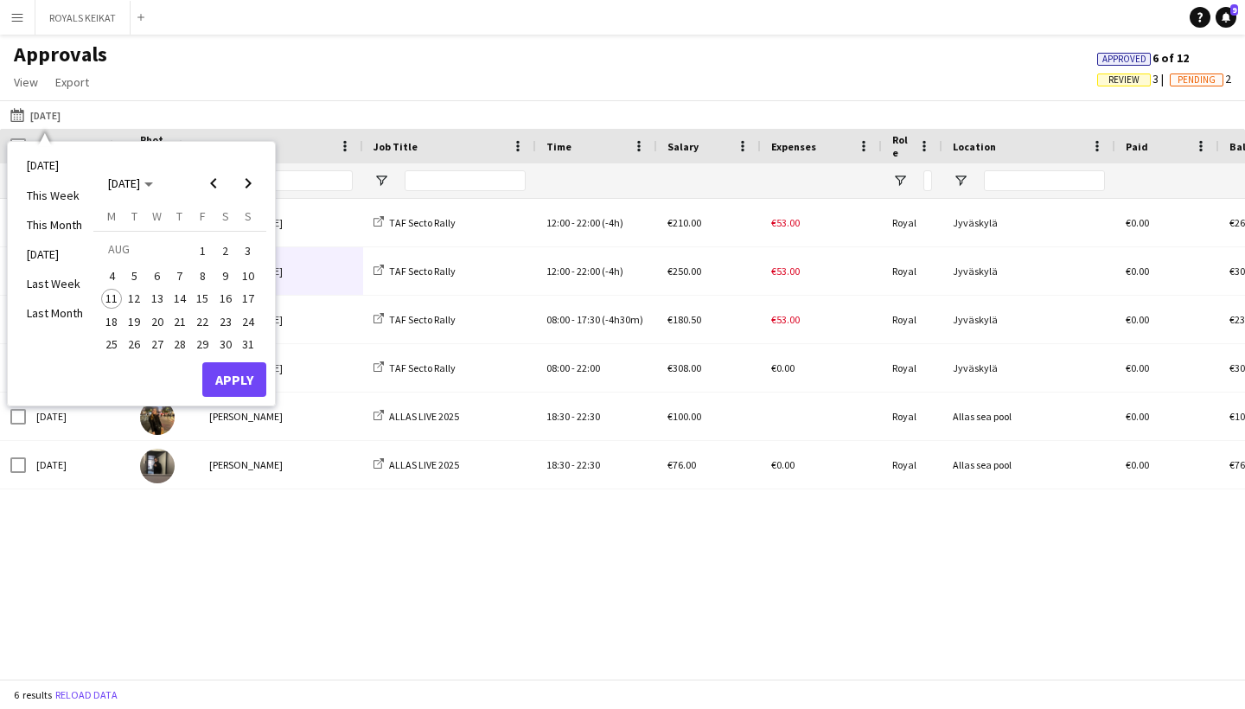
click at [201, 249] on span "1" at bounding box center [202, 251] width 21 height 24
click at [231, 364] on button "Apply" at bounding box center [234, 379] width 64 height 35
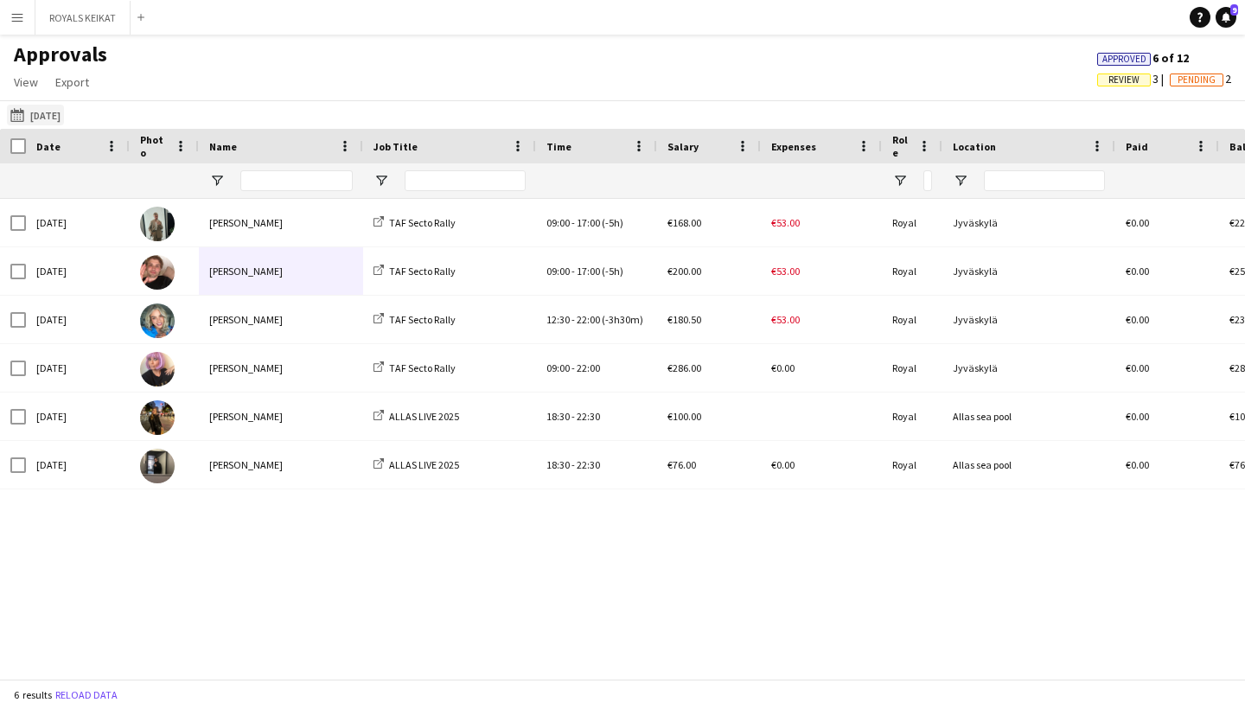
click at [64, 117] on button "[DATE] [DATE]" at bounding box center [35, 115] width 57 height 21
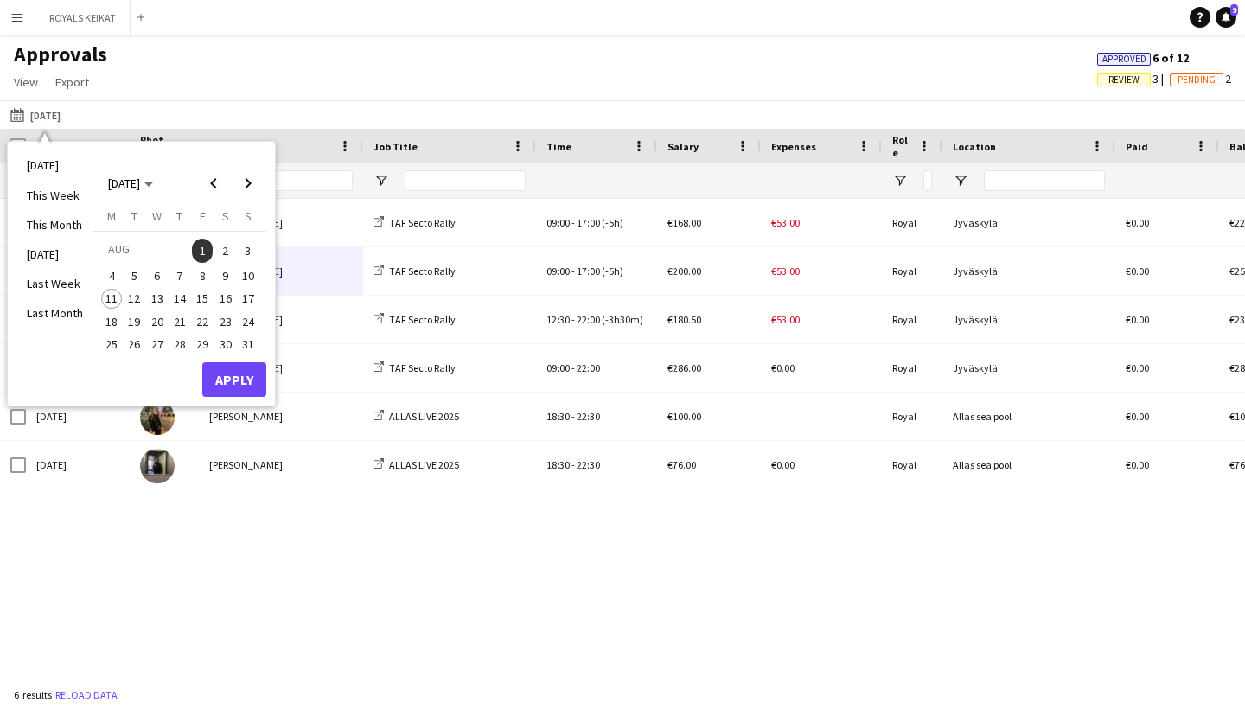
click at [229, 252] on span "2" at bounding box center [225, 251] width 21 height 24
click at [240, 377] on button "Apply" at bounding box center [234, 379] width 64 height 35
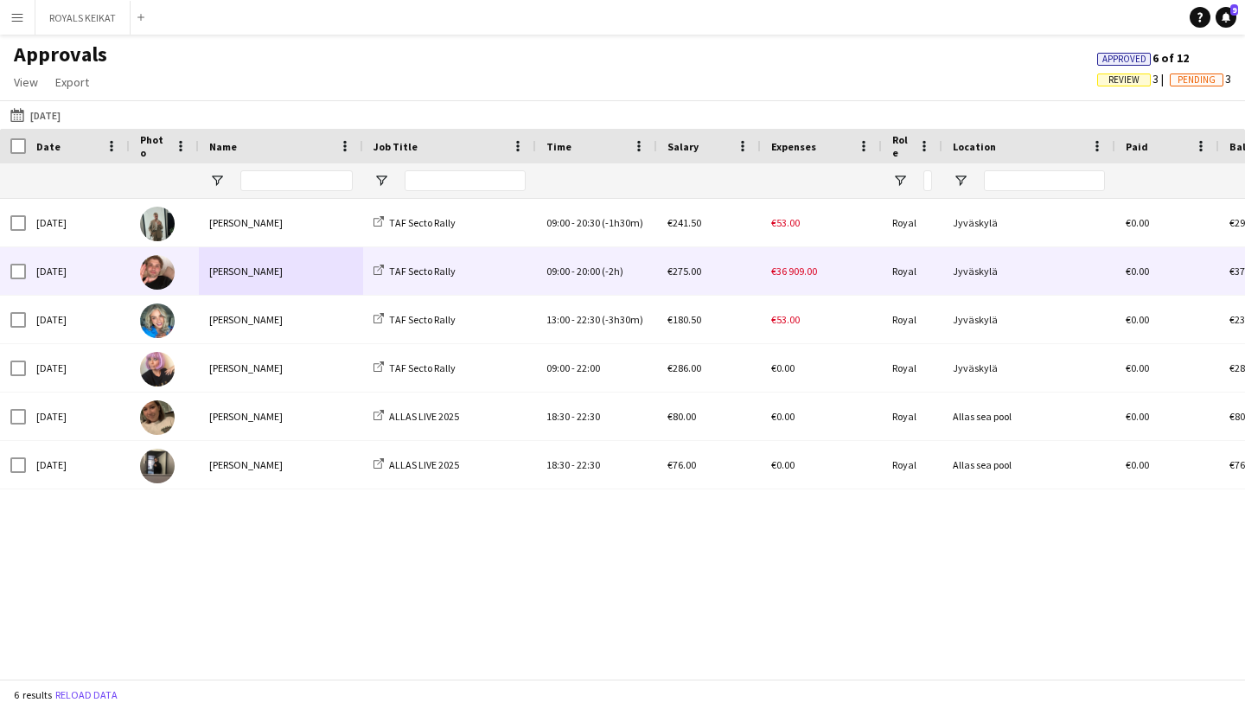
click at [232, 277] on div "[PERSON_NAME]" at bounding box center [281, 271] width 164 height 48
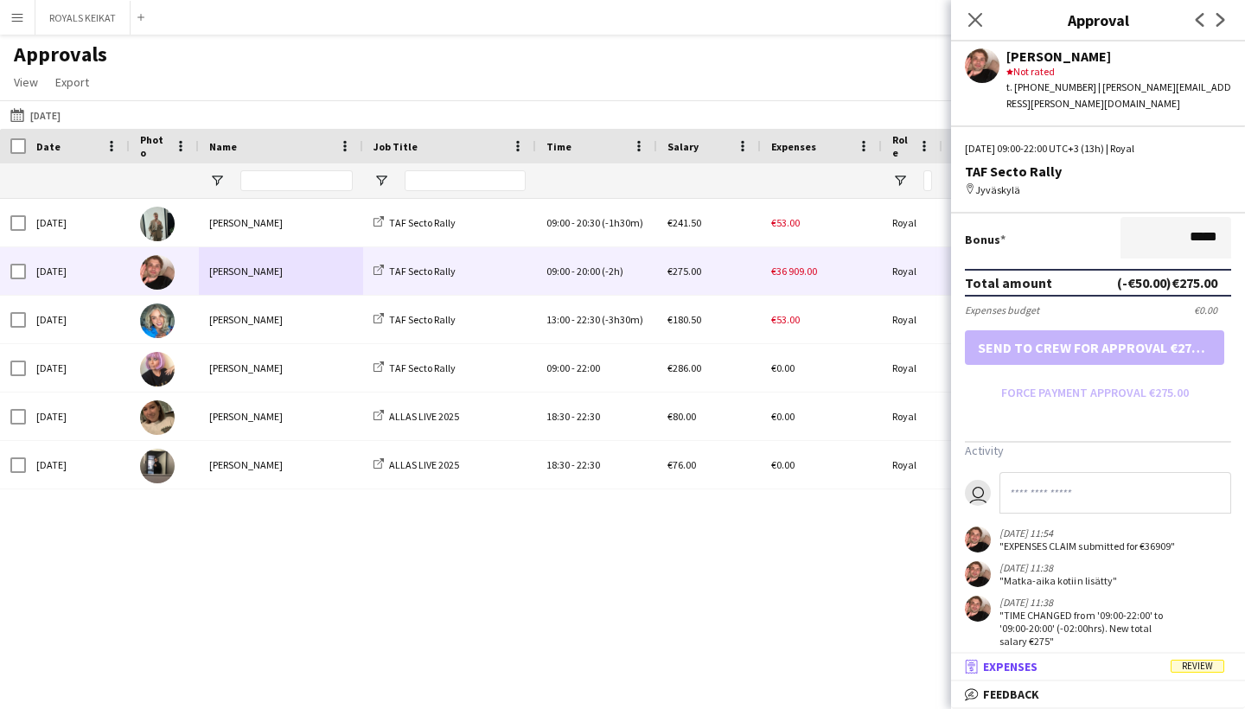
click at [1057, 669] on mat-panel-title "receipt Expenses Review" at bounding box center [1094, 667] width 287 height 16
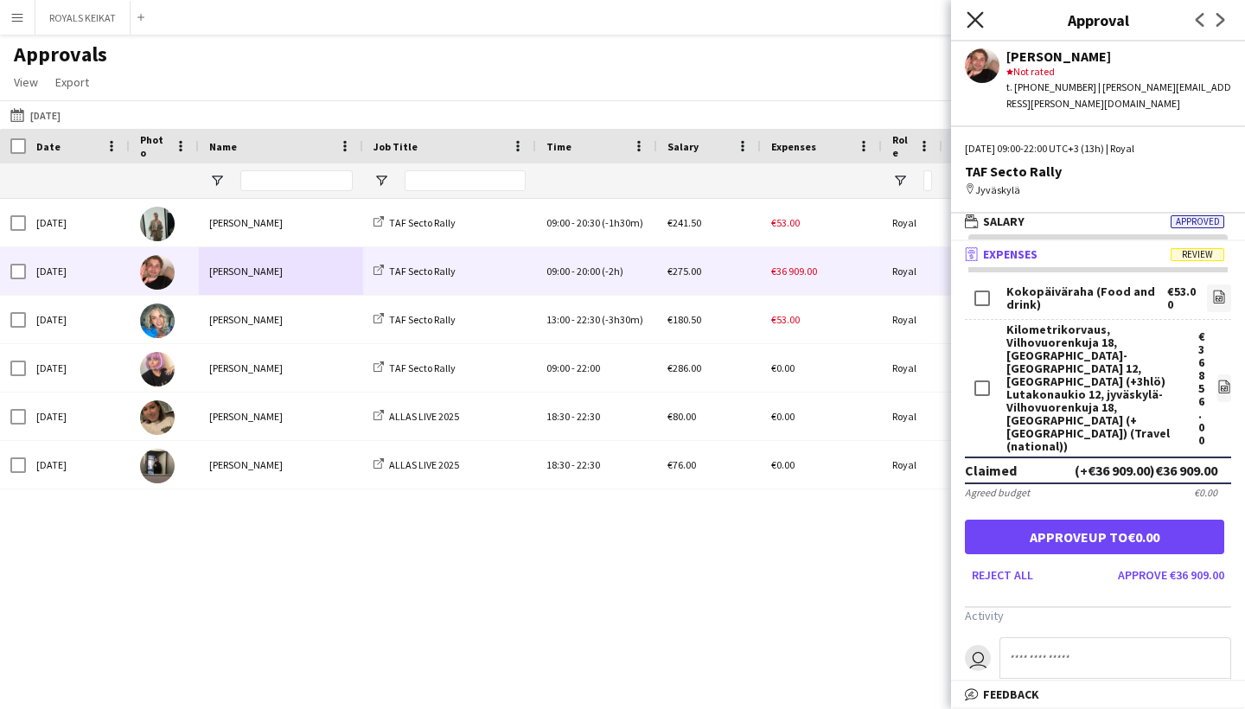
click at [978, 20] on icon "Close pop-in" at bounding box center [975, 19] width 16 height 16
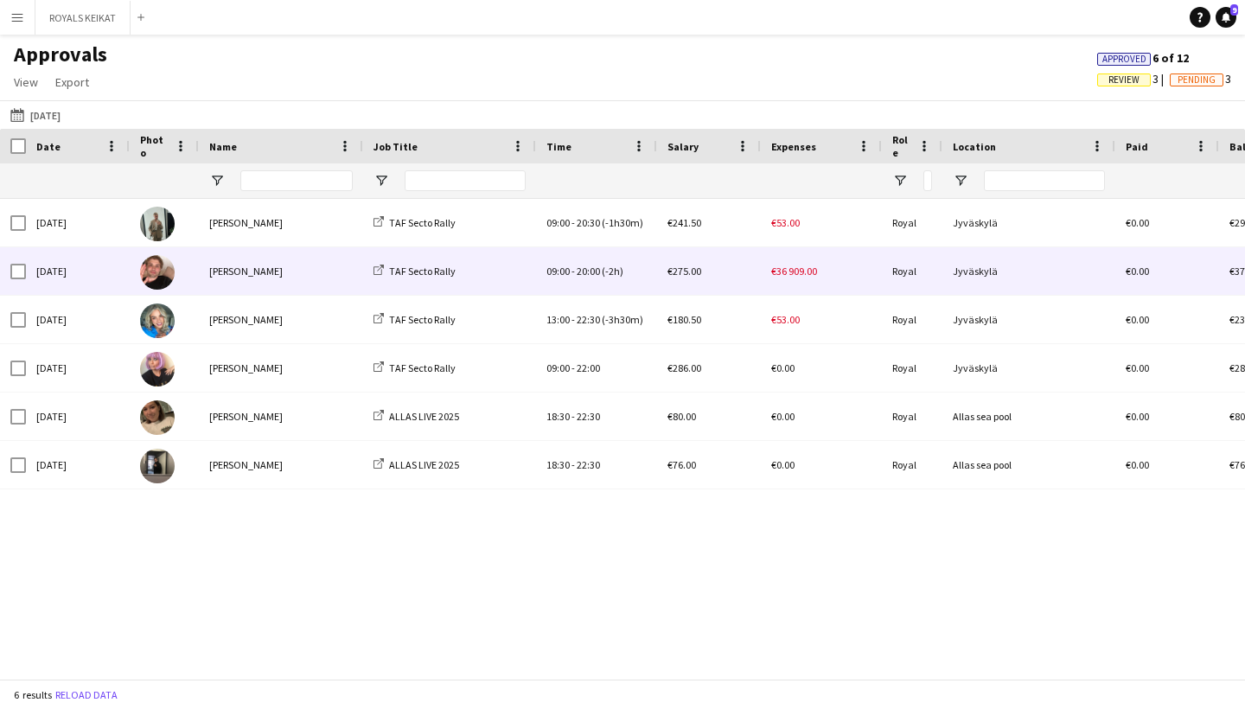
click at [336, 268] on div "[PERSON_NAME]" at bounding box center [281, 271] width 164 height 48
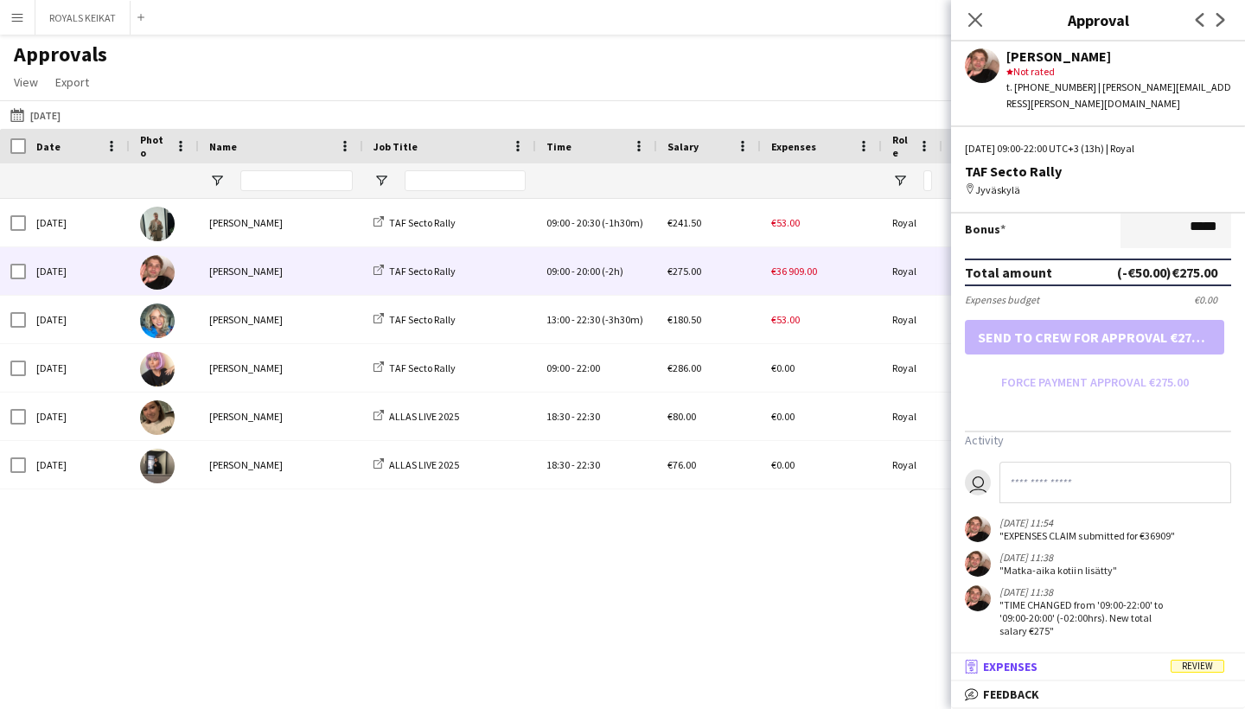
click at [1083, 666] on mat-panel-title "receipt Expenses Review" at bounding box center [1094, 667] width 287 height 16
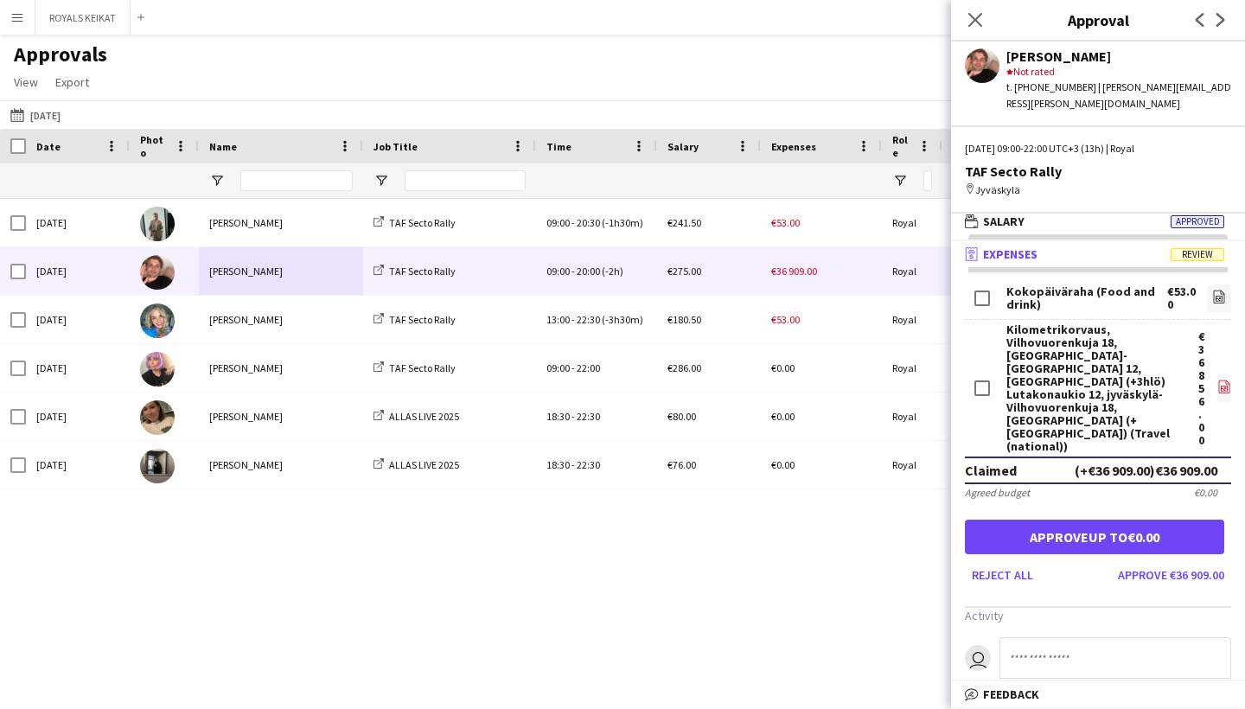
click at [1229, 380] on icon "file-image" at bounding box center [1224, 387] width 14 height 14
click at [99, 30] on button "ROYALS KEIKAT Close" at bounding box center [82, 18] width 95 height 34
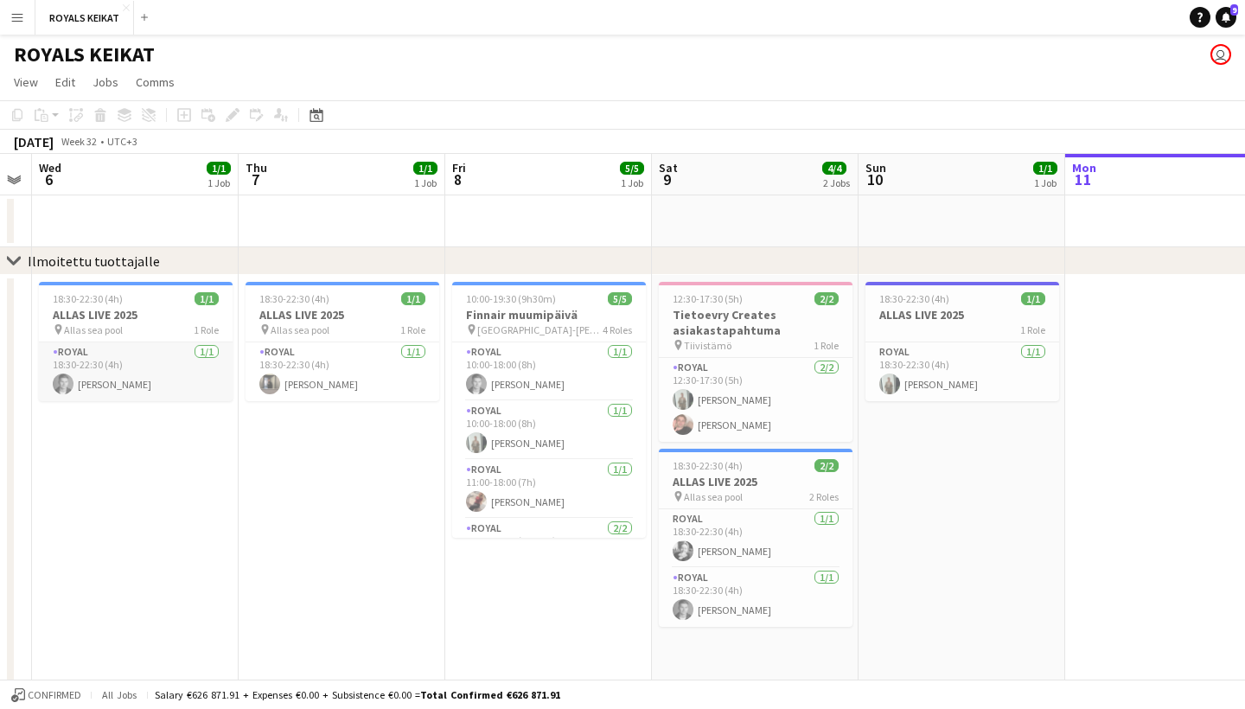
scroll to position [0, 609]
